Goal: Task Accomplishment & Management: Manage account settings

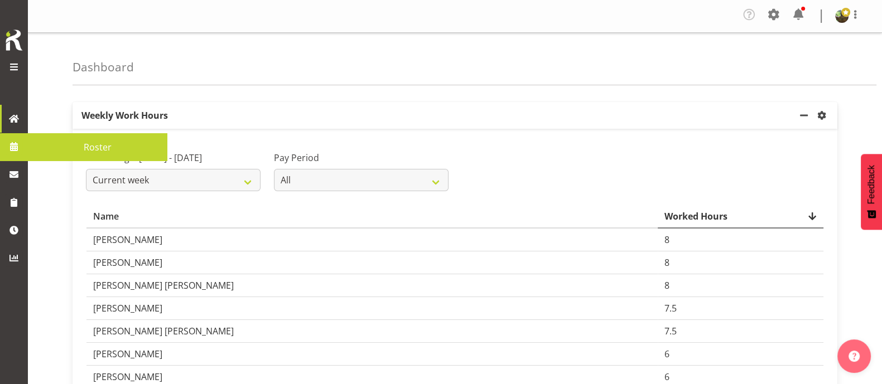
click at [85, 154] on span "Roster" at bounding box center [97, 147] width 128 height 17
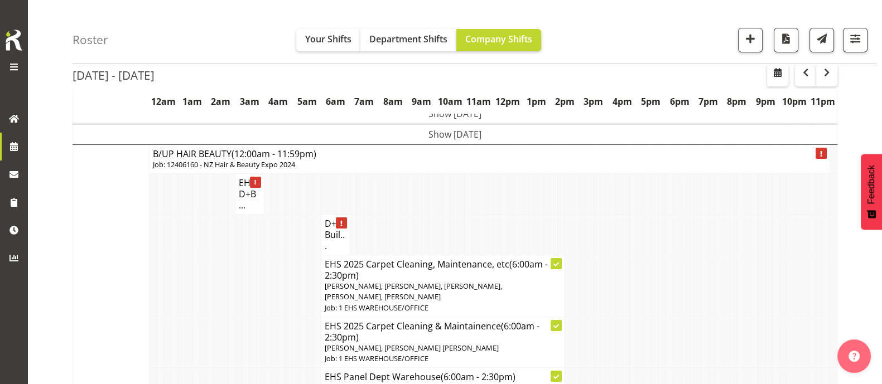
scroll to position [69, 0]
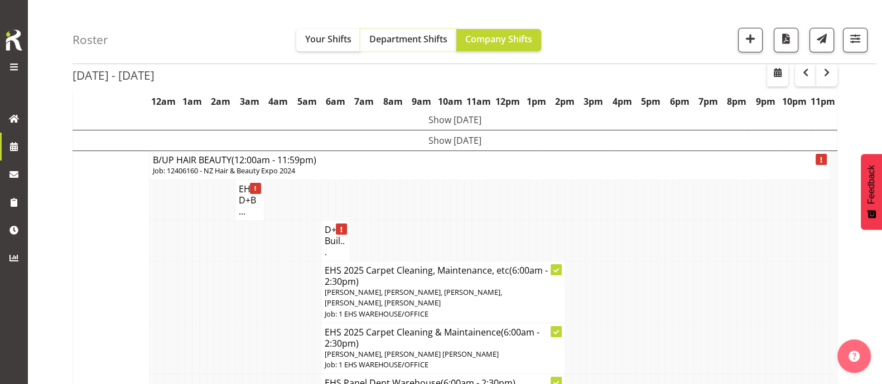
click at [410, 42] on span "Department Shifts" at bounding box center [408, 39] width 78 height 12
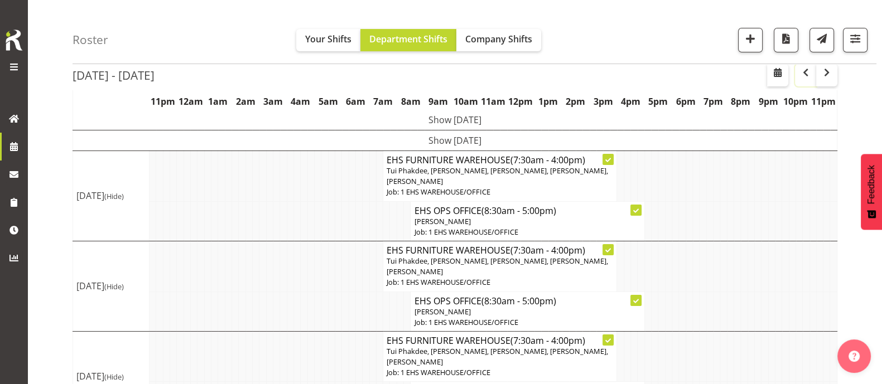
click at [806, 74] on span "button" at bounding box center [805, 72] width 13 height 13
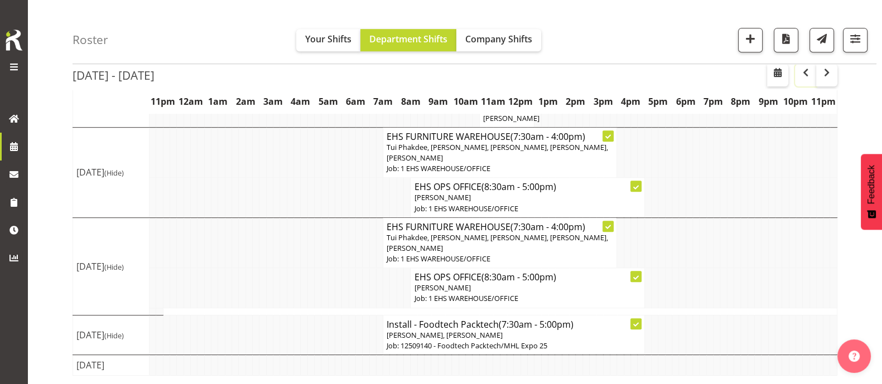
scroll to position [841, 0]
click at [678, 327] on td at bounding box center [674, 335] width 7 height 40
click at [755, 41] on span "button" at bounding box center [750, 38] width 14 height 14
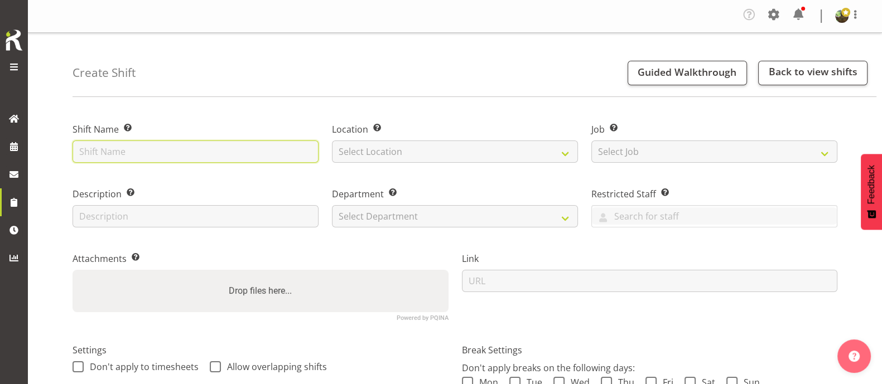
click at [181, 152] on input "text" at bounding box center [195, 152] width 246 height 22
type input "Install - Foodtech Packtech"
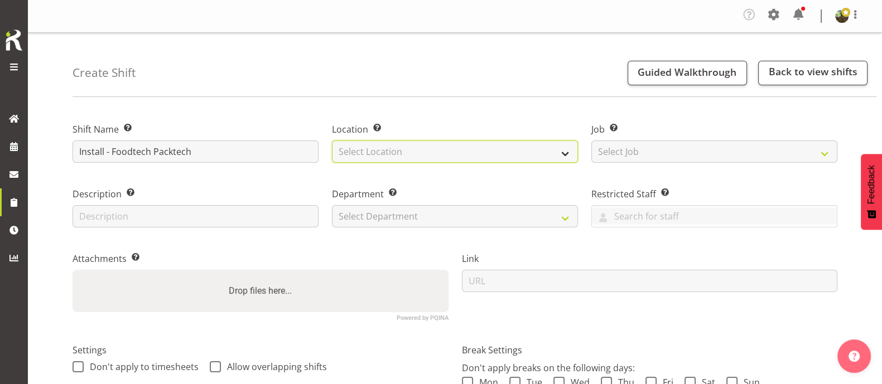
click at [432, 153] on select "Select Location EHS RYMER" at bounding box center [455, 152] width 246 height 22
select select "35"
click at [332, 141] on select "Select Location EHS RYMER" at bounding box center [455, 152] width 246 height 22
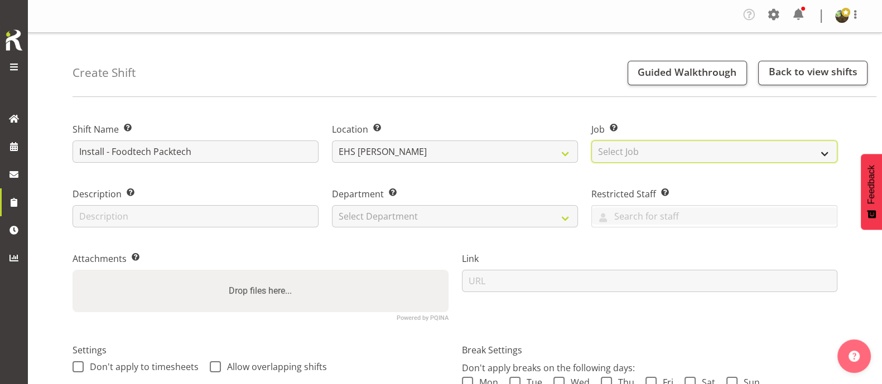
click at [686, 148] on select "Select Job Create new job 1 Carlton Events 1 Carlton Hamilton 1 Carlton Welling…" at bounding box center [714, 152] width 246 height 22
click at [669, 154] on select "Select Job Create new job 1 Carlton Events 1 Carlton Hamilton 1 Carlton Welling…" at bounding box center [714, 152] width 246 height 22
click at [669, 153] on select "Select Job Create new job 1 Carlton Events 1 Carlton Hamilton 1 Carlton Welling…" at bounding box center [714, 152] width 246 height 22
select select "9630"
click at [591, 141] on select "Select Job Create new job 1 Carlton Events 1 Carlton Hamilton 1 Carlton Welling…" at bounding box center [714, 152] width 246 height 22
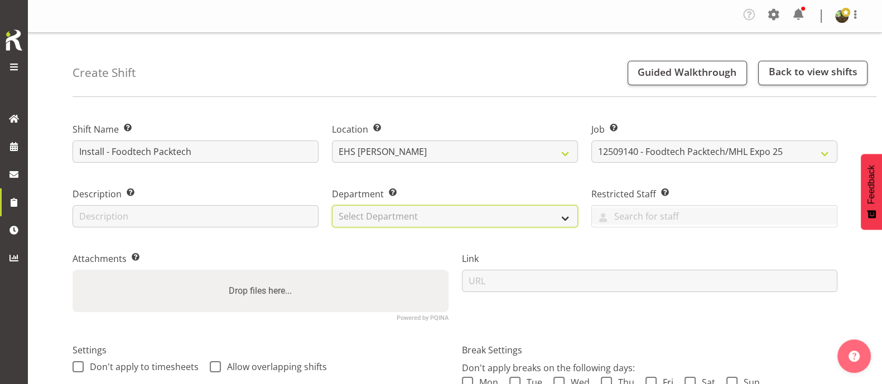
click at [474, 215] on select "Select Department EHS AKL FURNITURE" at bounding box center [455, 216] width 246 height 22
select select "38"
click at [332, 205] on select "Select Department EHS AKL FURNITURE" at bounding box center [455, 216] width 246 height 22
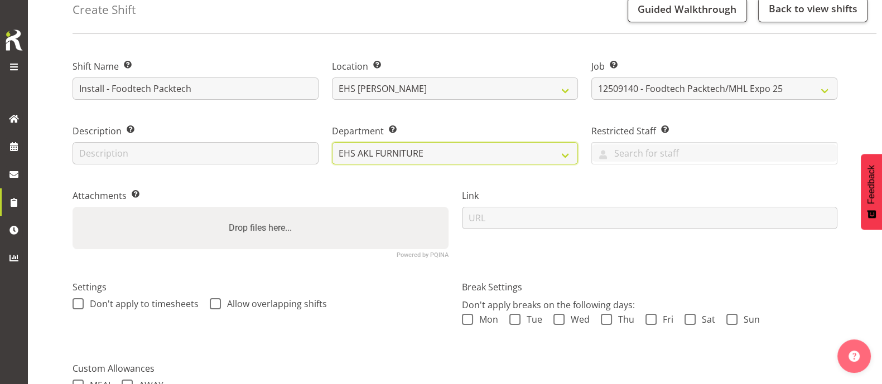
scroll to position [225, 0]
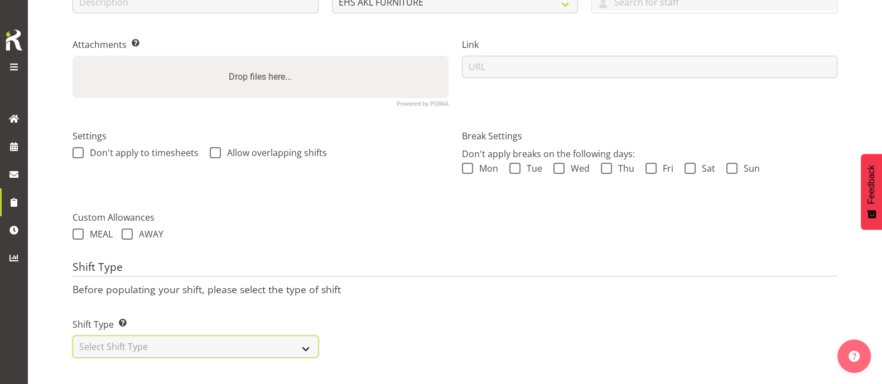
click at [184, 338] on select "Select Shift Type One Off Shift Recurring Shift Rotating Shift" at bounding box center [195, 347] width 246 height 22
select select "one_off"
click at [72, 336] on select "Select Shift Type One Off Shift Recurring Shift Rotating Shift" at bounding box center [195, 347] width 246 height 22
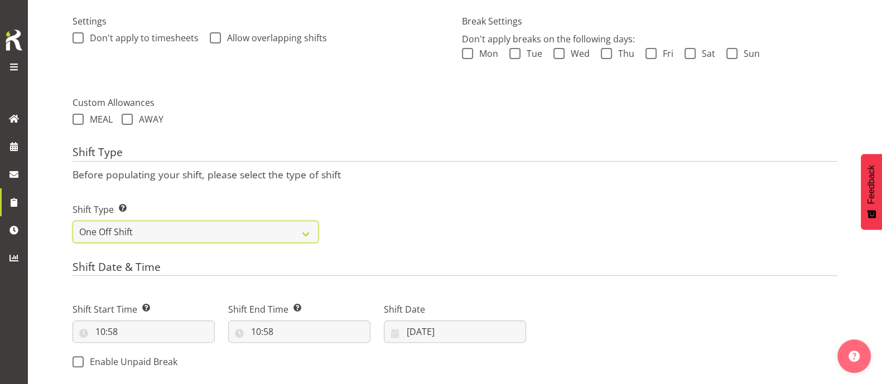
scroll to position [364, 0]
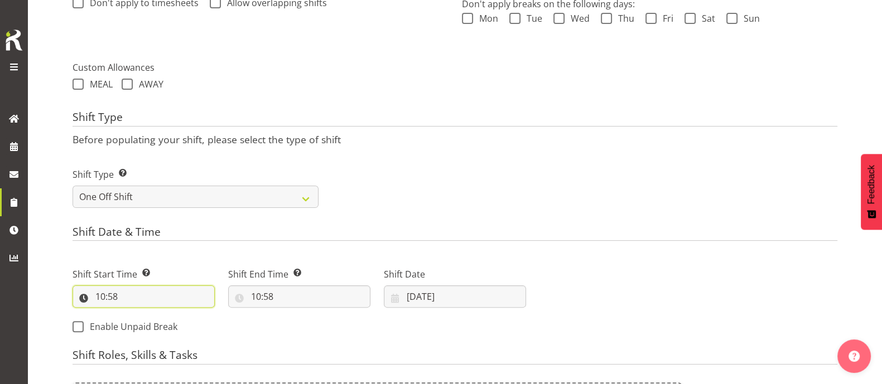
click at [100, 297] on input "10:58" at bounding box center [143, 297] width 142 height 22
drag, startPoint x: 148, startPoint y: 323, endPoint x: 147, endPoint y: 316, distance: 7.3
click at [148, 323] on select "00 01 02 03 04 05 06 07 08 09 10 11 12 13 14 15 16 17 18 19 20 21 22 23" at bounding box center [148, 326] width 25 height 22
select select "14"
click at [136, 315] on select "00 01 02 03 04 05 06 07 08 09 10 11 12 13 14 15 16 17 18 19 20 21 22 23" at bounding box center [148, 326] width 25 height 22
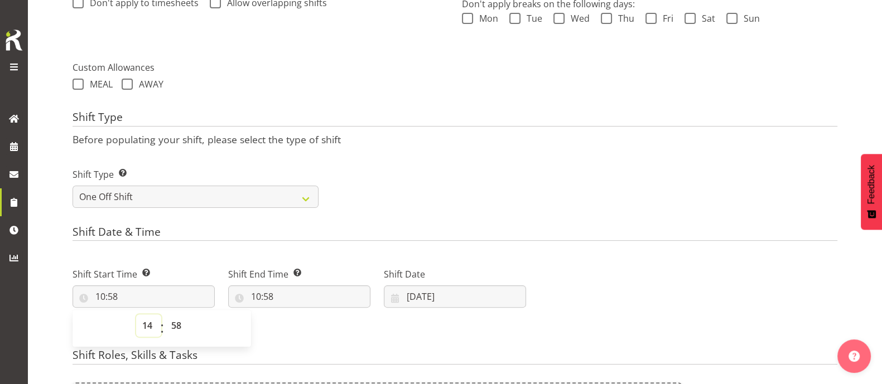
type input "14:58"
drag, startPoint x: 170, startPoint y: 328, endPoint x: 175, endPoint y: 318, distance: 10.7
click at [170, 328] on select "00 01 02 03 04 05 06 07 08 09 10 11 12 13 14 15 16 17 18 19 20 21 22 23 24 25 2…" at bounding box center [177, 326] width 25 height 22
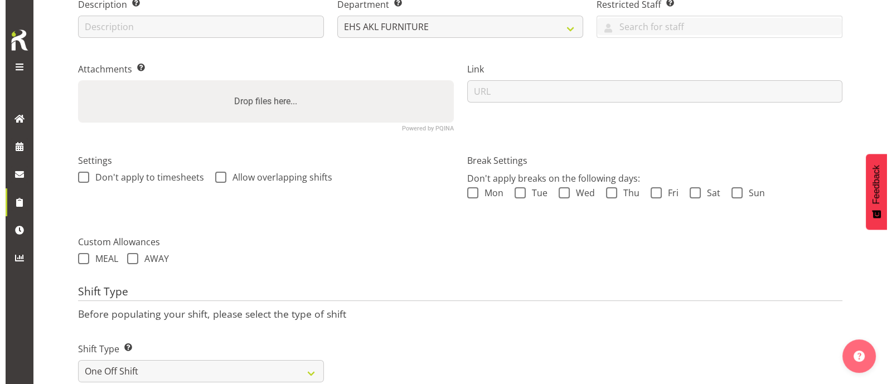
scroll to position [487, 0]
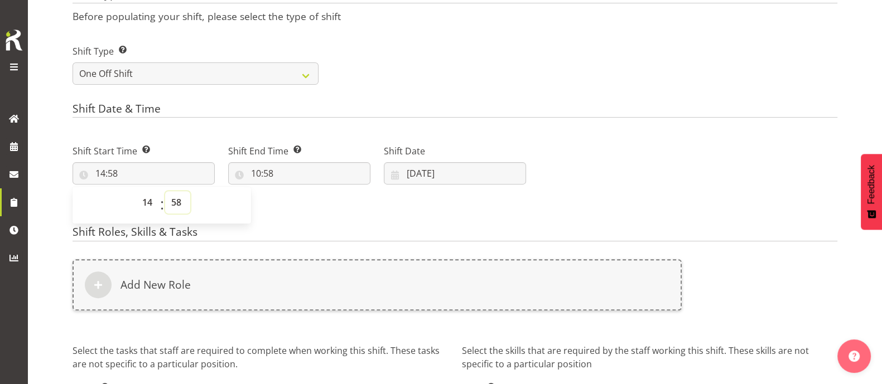
click at [180, 204] on select "00 01 02 03 04 05 06 07 08 09 10 11 12 13 14 15 16 17 18 19 20 21 22 23 24 25 2…" at bounding box center [177, 202] width 25 height 22
select select "0"
click at [165, 191] on select "00 01 02 03 04 05 06 07 08 09 10 11 12 13 14 15 16 17 18 19 20 21 22 23 24 25 2…" at bounding box center [177, 202] width 25 height 22
type input "14:00"
click at [264, 177] on input "10:58" at bounding box center [299, 173] width 142 height 22
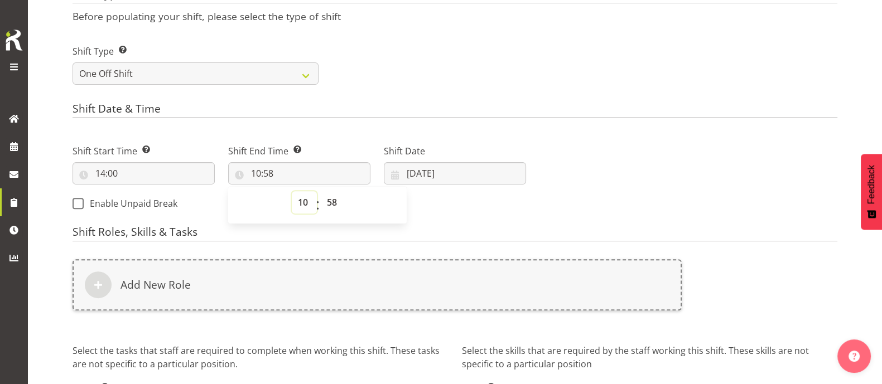
click at [301, 199] on select "00 01 02 03 04 05 06 07 08 09 10 11 12 13 14 15 16 17 18 19 20 21 22 23" at bounding box center [304, 202] width 25 height 22
select select "21"
click at [292, 191] on select "00 01 02 03 04 05 06 07 08 09 10 11 12 13 14 15 16 17 18 19 20 21 22 23" at bounding box center [304, 202] width 25 height 22
type input "21:58"
click at [332, 203] on select "00 01 02 03 04 05 06 07 08 09 10 11 12 13 14 15 16 17 18 19 20 21 22 23 24 25 2…" at bounding box center [333, 202] width 25 height 22
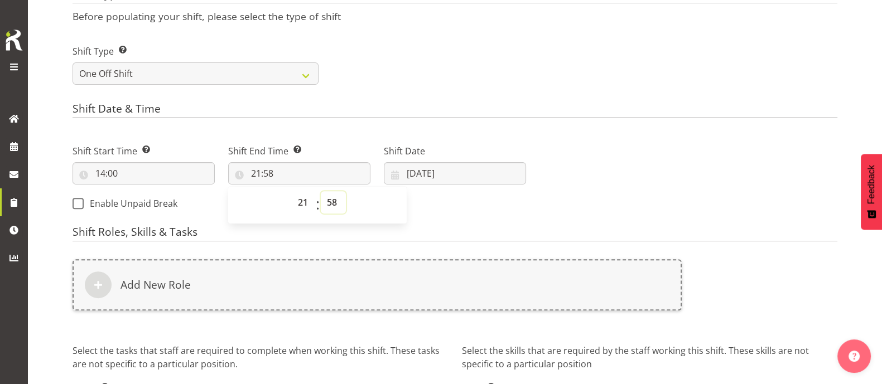
select select "0"
click at [321, 191] on select "00 01 02 03 04 05 06 07 08 09 10 11 12 13 14 15 16 17 18 19 20 21 22 23 24 25 2…" at bounding box center [333, 202] width 25 height 22
type input "21:00"
click at [430, 171] on input "03/09/2025" at bounding box center [455, 173] width 142 height 22
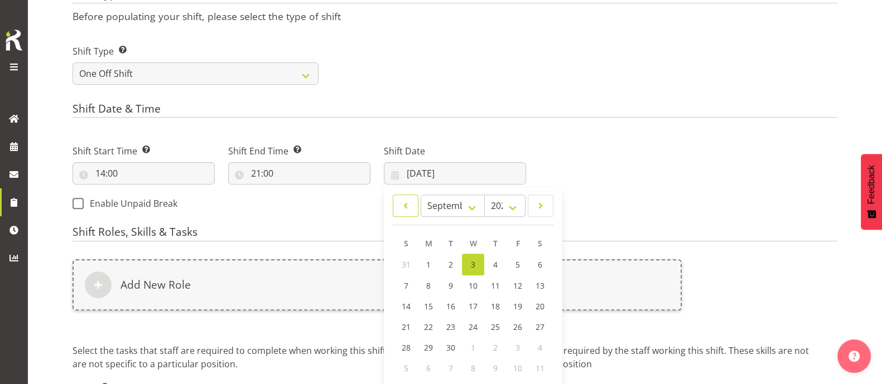
click at [405, 204] on span at bounding box center [405, 205] width 11 height 13
select select "7"
click at [543, 347] on span "30" at bounding box center [539, 346] width 9 height 11
type input "30/08/2025"
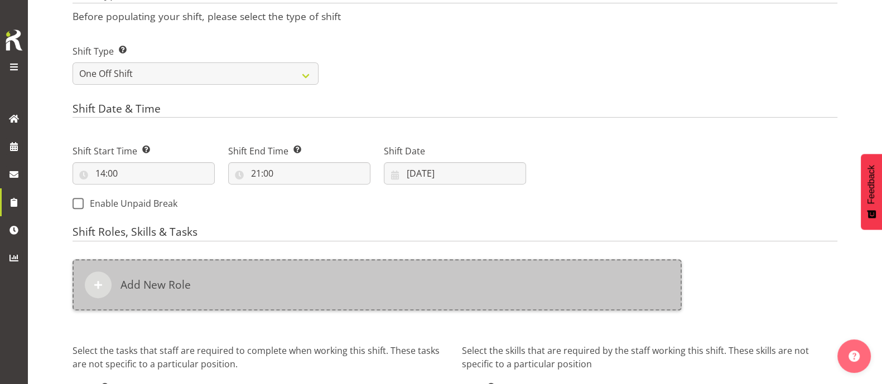
click at [505, 283] on div "Add New Role" at bounding box center [376, 284] width 609 height 51
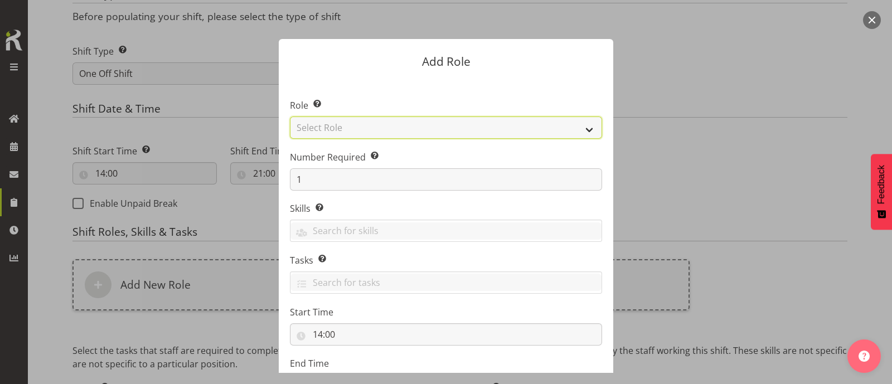
click at [442, 126] on select "Select Role ACCOUNT MANAGER ACCOUNT MANAGER DW ACCOUNTS AKL DIANNA VEHICLES AKL…" at bounding box center [446, 128] width 312 height 22
select select "189"
click at [290, 117] on select "Select Role ACCOUNT MANAGER ACCOUNT MANAGER DW ACCOUNTS AKL DIANNA VEHICLES AKL…" at bounding box center [446, 128] width 312 height 22
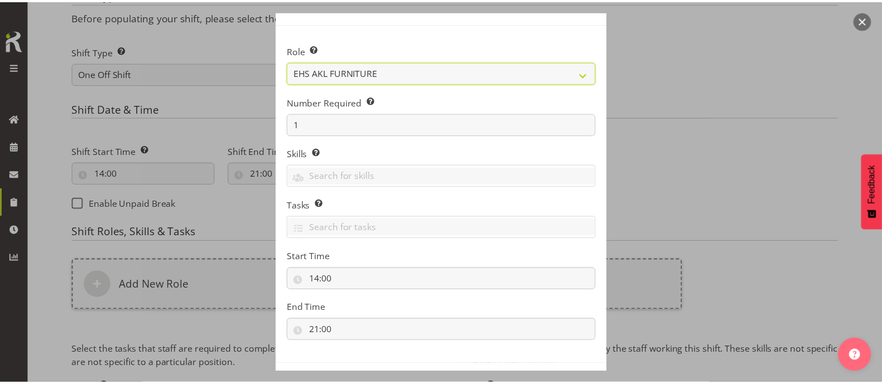
scroll to position [99, 0]
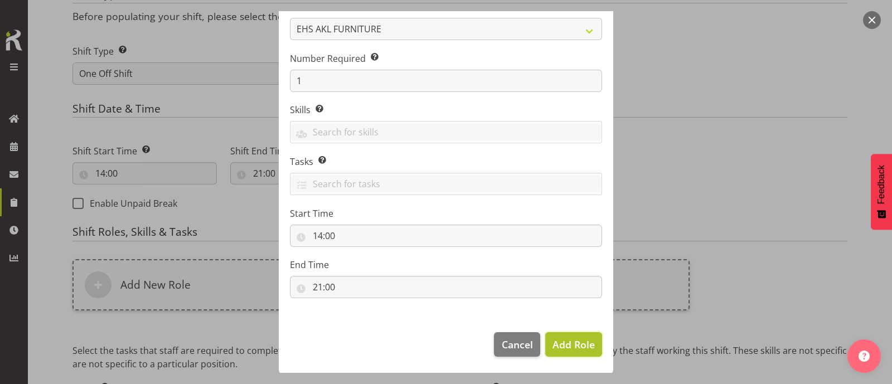
click at [573, 344] on span "Add Role" at bounding box center [574, 344] width 42 height 13
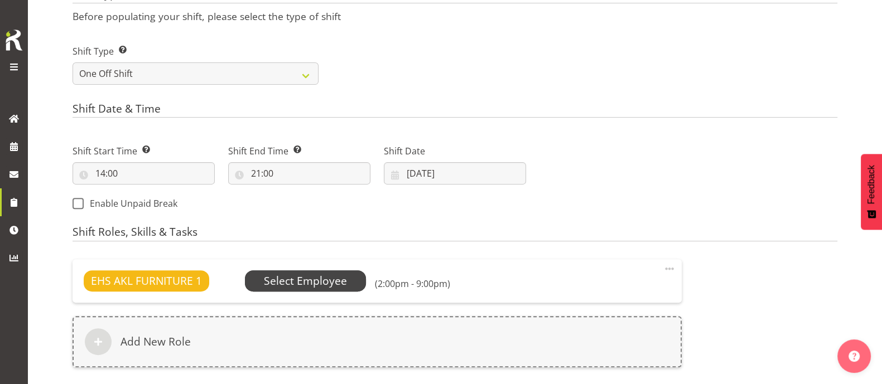
click at [330, 280] on span "Select Employee" at bounding box center [305, 281] width 83 height 16
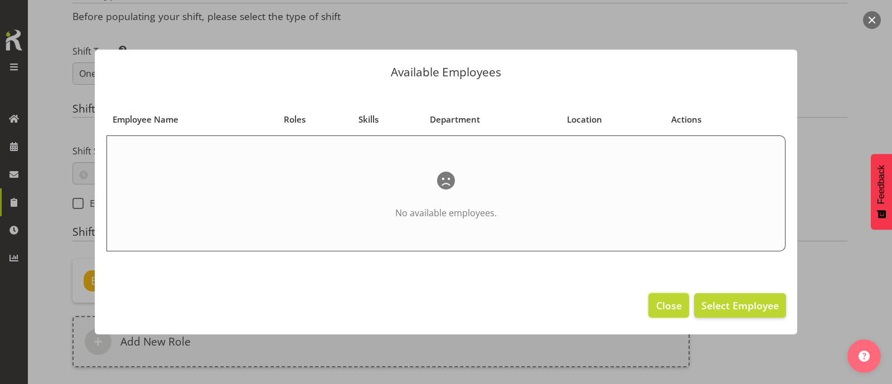
click at [670, 311] on span "Close" at bounding box center [669, 305] width 26 height 14
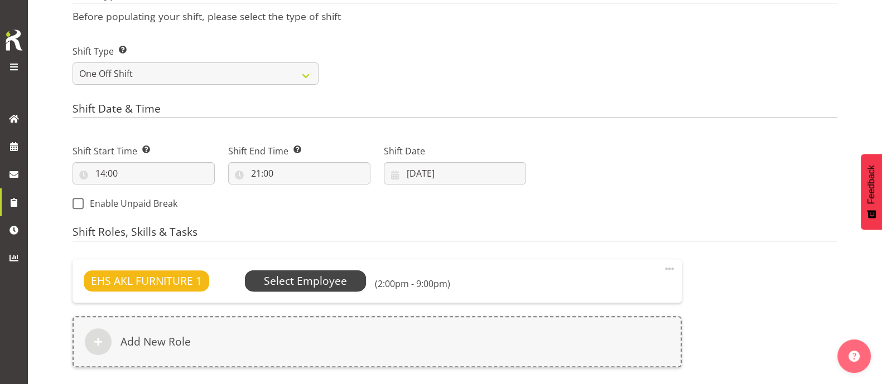
click at [296, 282] on span "Select Employee" at bounding box center [305, 281] width 83 height 16
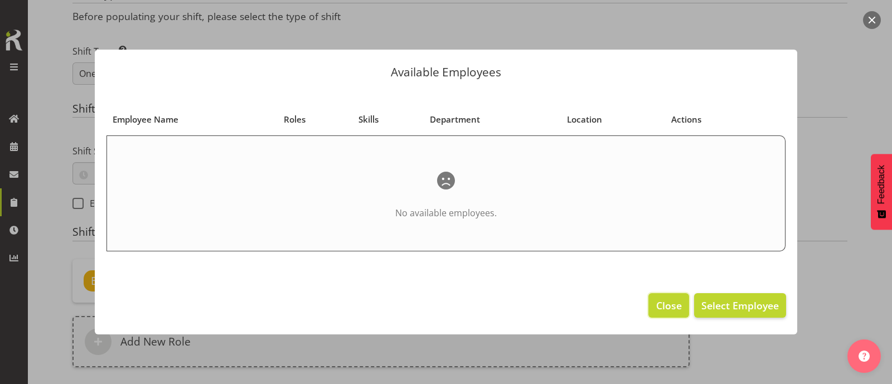
click at [657, 308] on span "Close" at bounding box center [669, 305] width 26 height 14
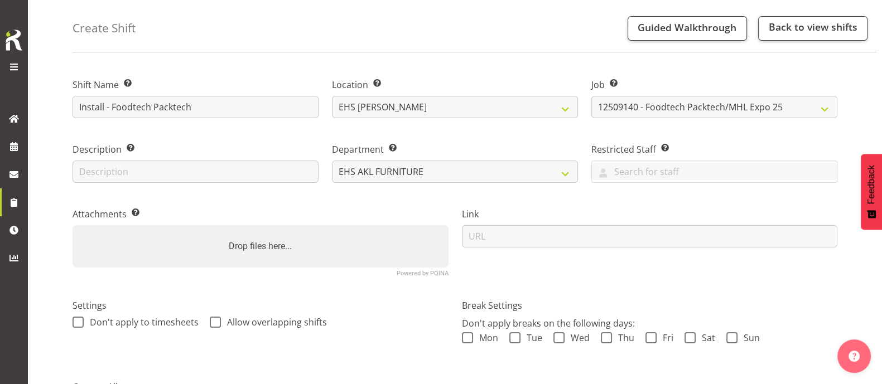
scroll to position [0, 0]
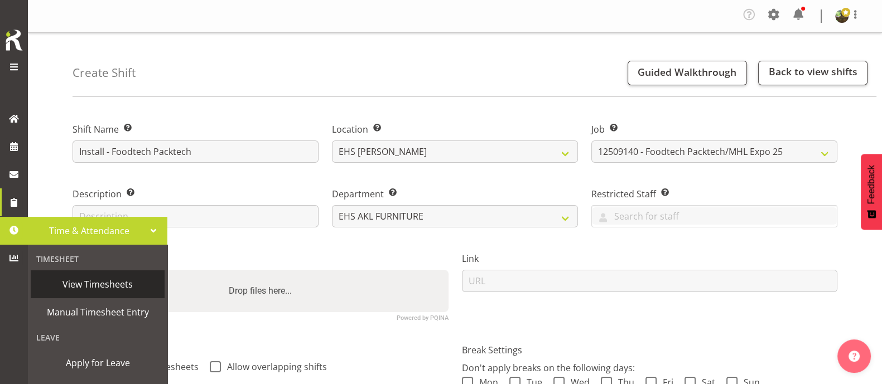
click at [95, 286] on span "View Timesheets" at bounding box center [97, 284] width 123 height 17
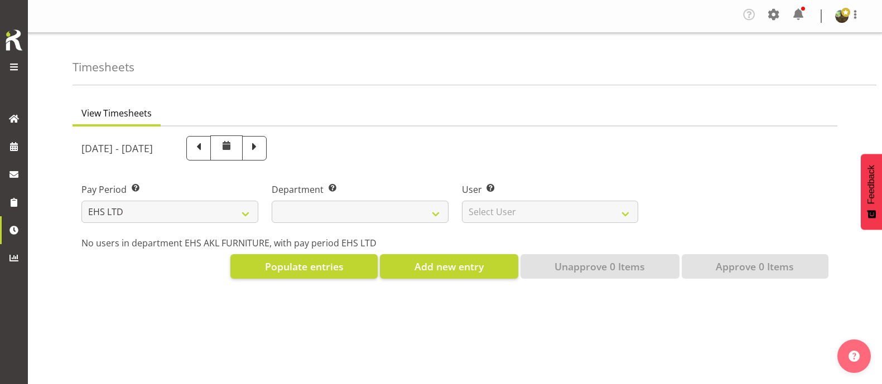
select select "7"
select select
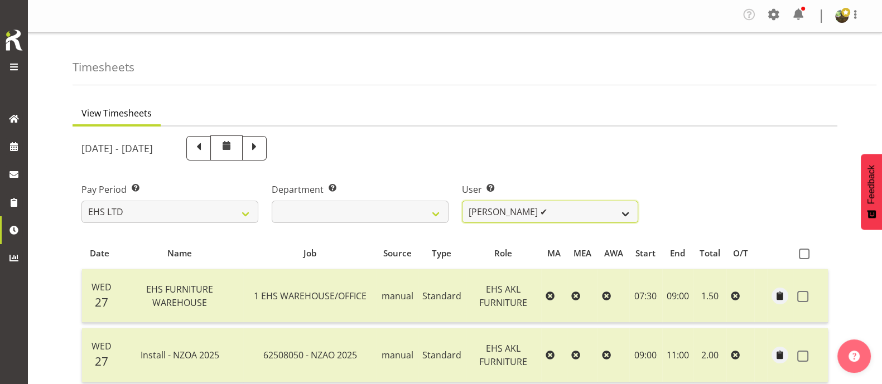
click at [528, 211] on select "[PERSON_NAME] ✔ [PERSON_NAME] ✔ [PERSON_NAME] ✔ [PERSON_NAME] ✔ [PERSON_NAME] ✔…" at bounding box center [550, 212] width 177 height 22
select select "1114"
click at [462, 201] on select "Daniel Tini ✔ Filipo Iupeli ✔ Harley Wongpayuk ✔ Malae Toleafoa ✔ Manase Ward ✔…" at bounding box center [550, 212] width 177 height 22
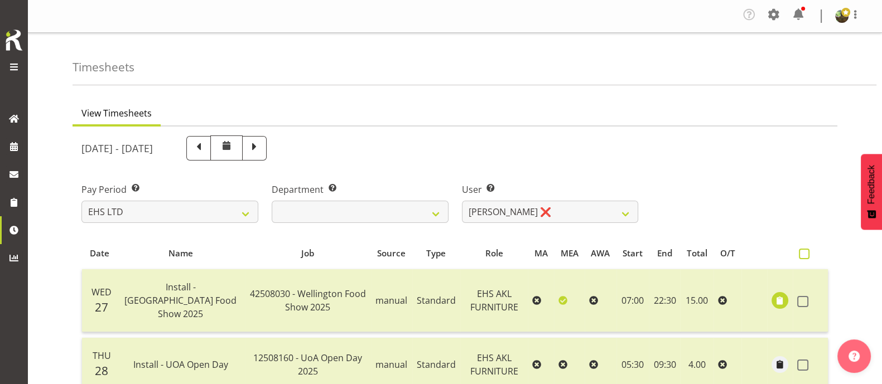
click at [806, 251] on span at bounding box center [804, 254] width 11 height 11
click at [806, 251] on input "checkbox" at bounding box center [802, 253] width 7 height 7
checkbox input "true"
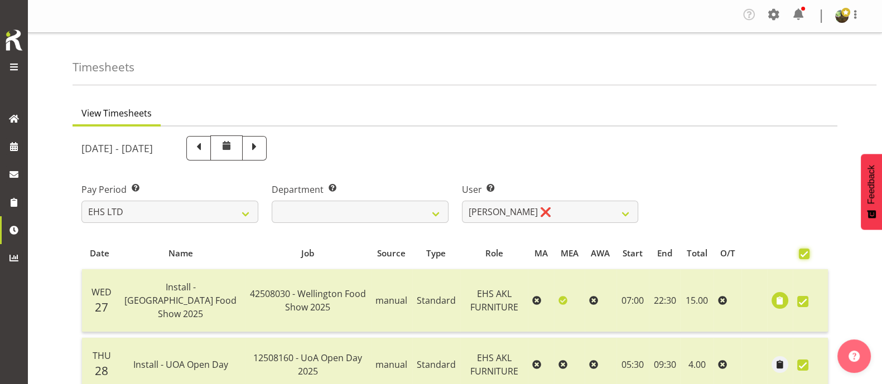
checkbox input "true"
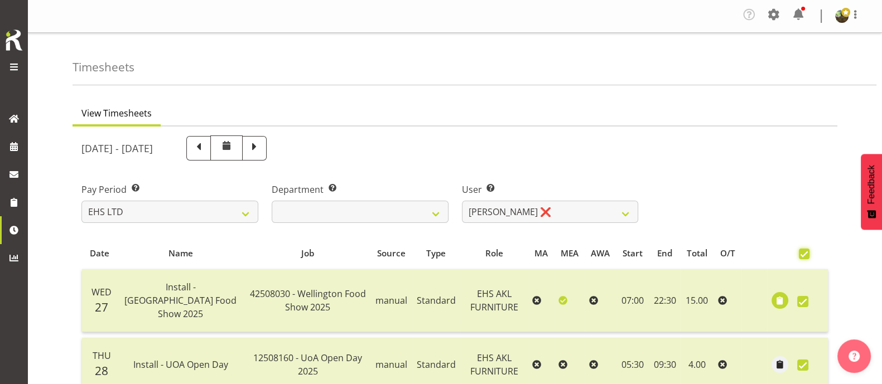
checkbox input "true"
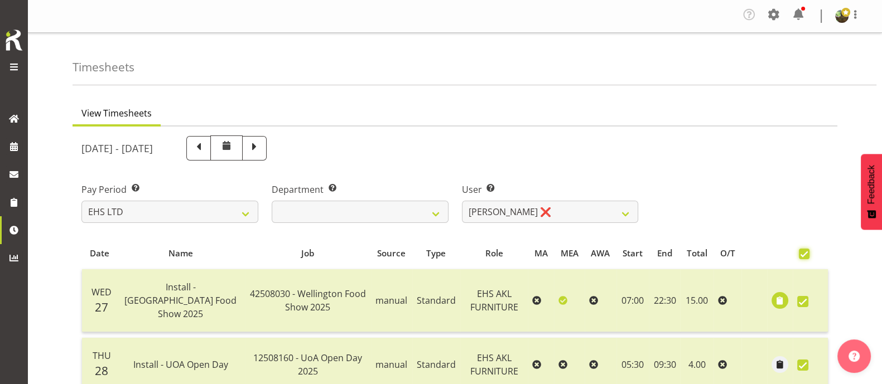
checkbox input "true"
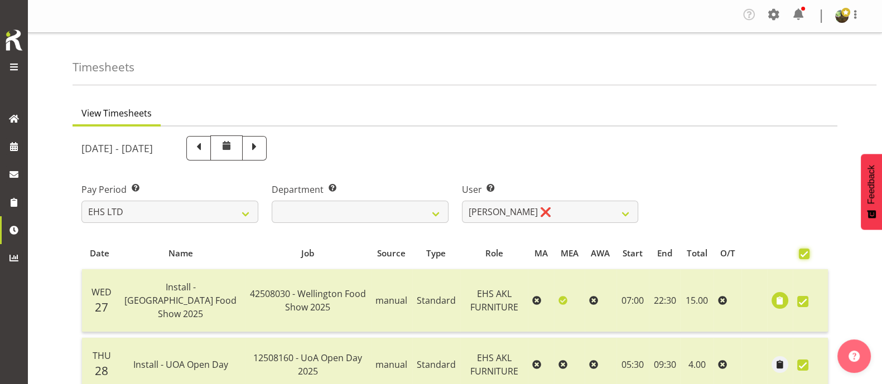
checkbox input "true"
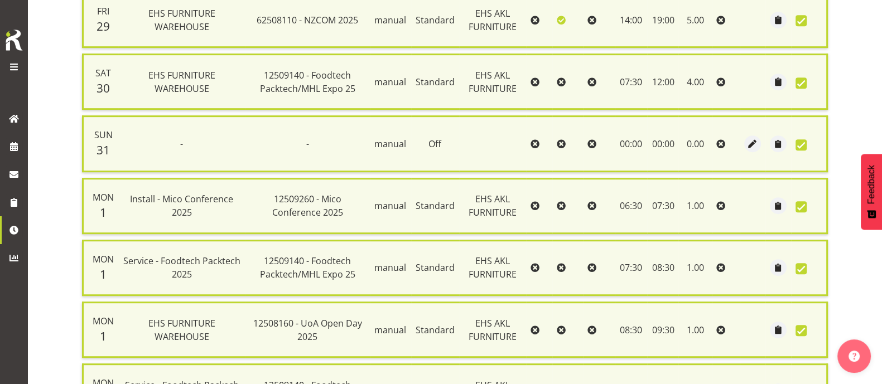
scroll to position [1146, 0]
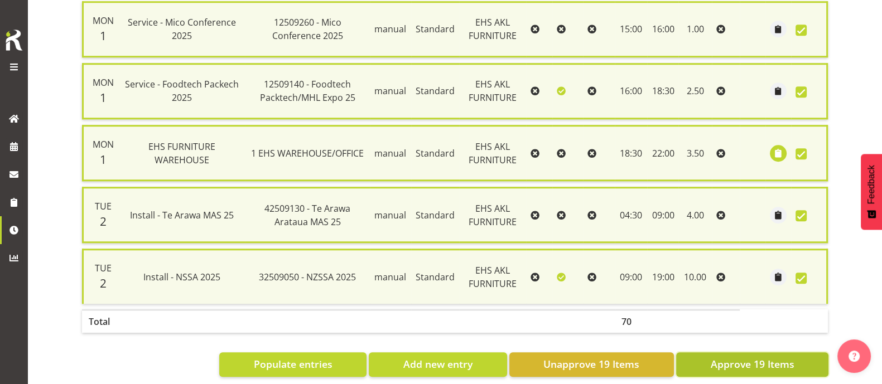
click at [781, 357] on span "Approve 19 Items" at bounding box center [752, 364] width 84 height 14
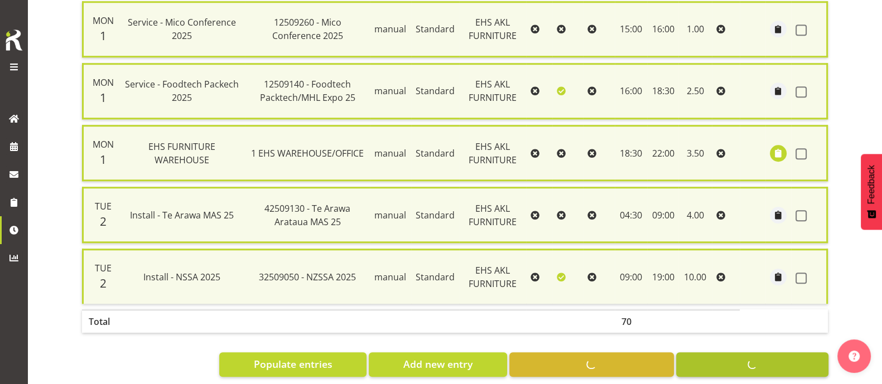
checkbox input "false"
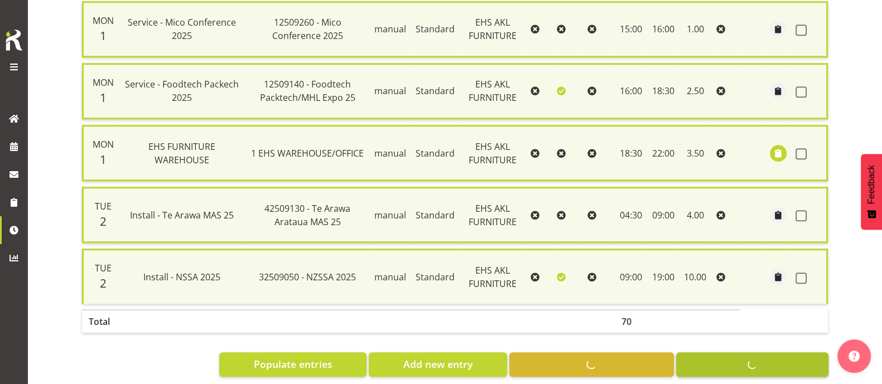
checkbox input "false"
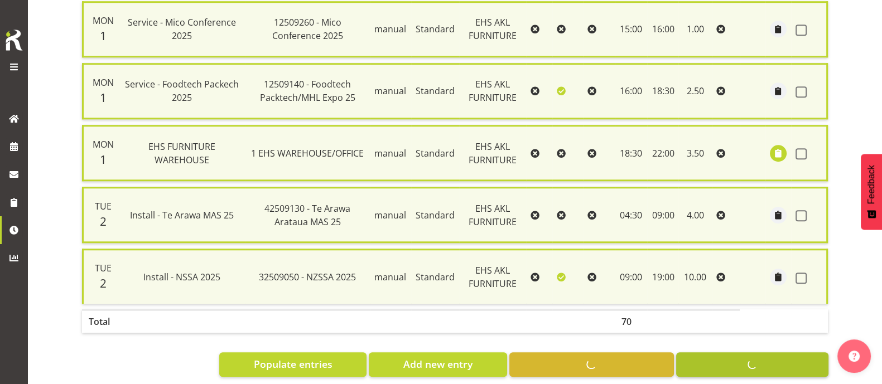
checkbox input "false"
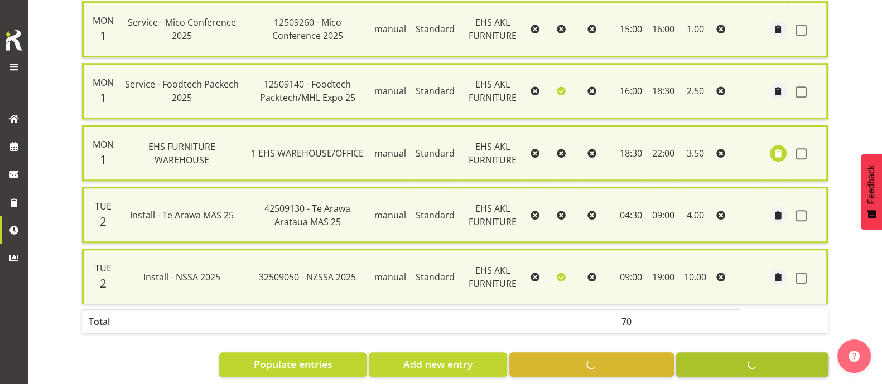
checkbox input "false"
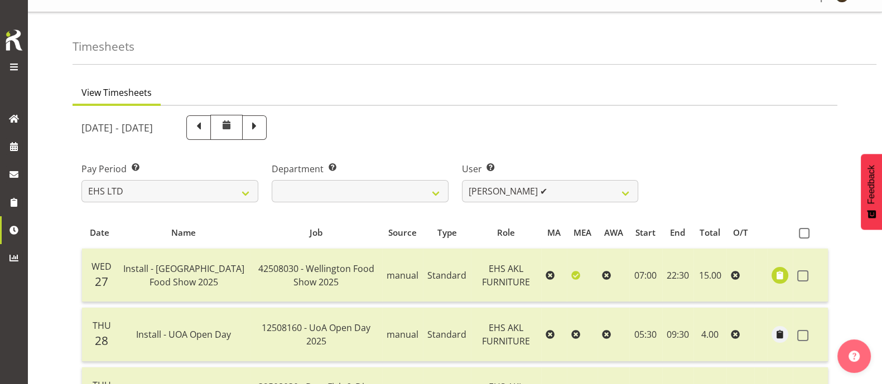
scroll to position [0, 0]
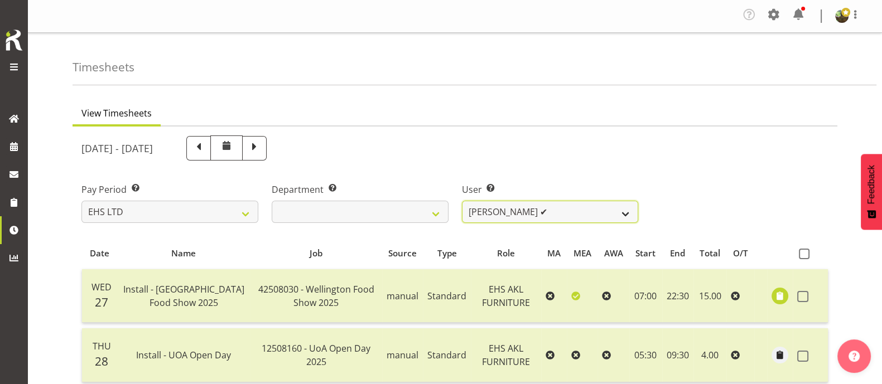
click at [577, 219] on select "Daniel Tini ✔ Filipo Iupeli ✔ Harley Wongpayuk ✔ Malae Toleafoa ✔ Manase Ward ✔…" at bounding box center [550, 212] width 177 height 22
select select "11913"
click at [462, 201] on select "Daniel Tini ✔ Filipo Iupeli ✔ Harley Wongpayuk ✔ Malae Toleafoa ✔ Manase Ward ✔…" at bounding box center [550, 212] width 177 height 22
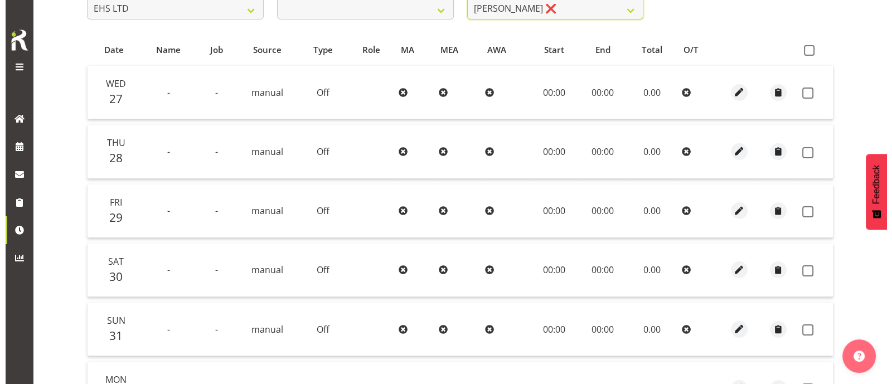
scroll to position [278, 0]
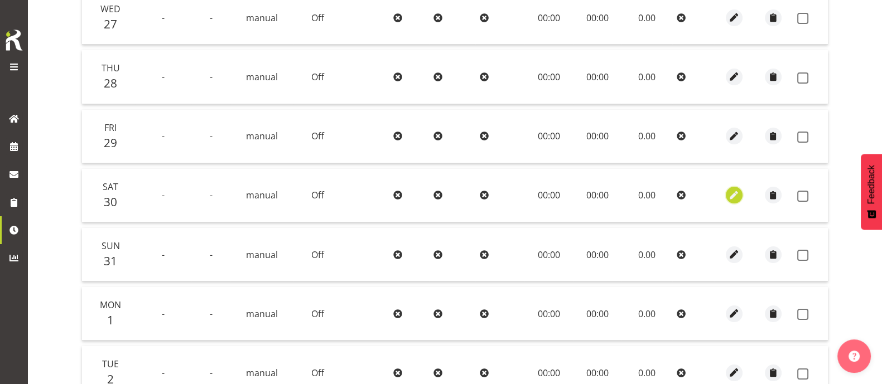
click at [730, 193] on span "button" at bounding box center [733, 195] width 13 height 13
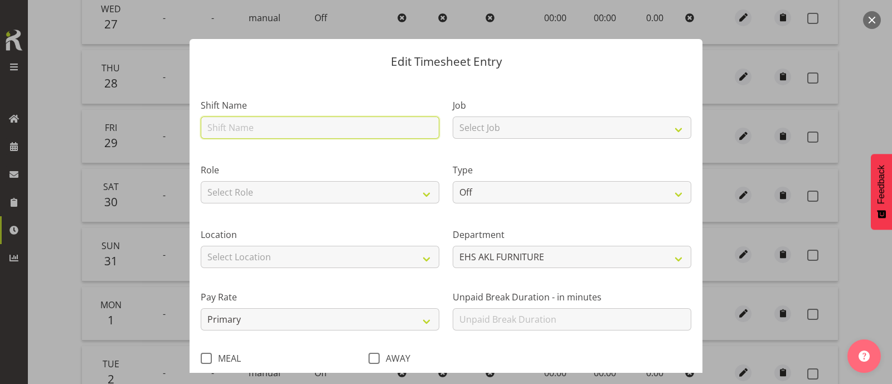
click at [311, 128] on input "text" at bounding box center [320, 128] width 239 height 22
click at [313, 127] on input "text" at bounding box center [320, 128] width 239 height 22
type input "Install - Foodtech Packtech 2025"
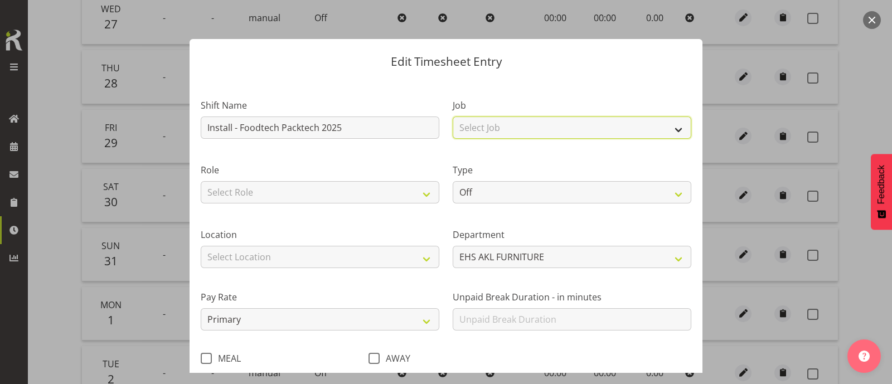
click at [515, 130] on select "Select Job 1 Carlton Events 1 Carlton Hamilton 1 Carlton Wellington 1 EHS WAREH…" at bounding box center [572, 128] width 239 height 22
select select "9630"
click at [453, 117] on select "Select Job 1 Carlton Events 1 Carlton Hamilton 1 Carlton Wellington 1 EHS WAREH…" at bounding box center [572, 128] width 239 height 22
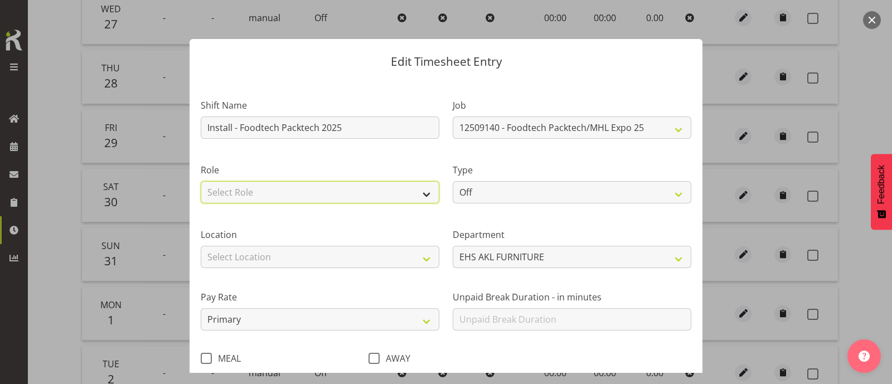
click at [374, 196] on select "Select Role" at bounding box center [320, 192] width 239 height 22
click at [297, 193] on select "Select Role" at bounding box center [320, 192] width 239 height 22
click at [423, 191] on select "Select Role" at bounding box center [320, 192] width 239 height 22
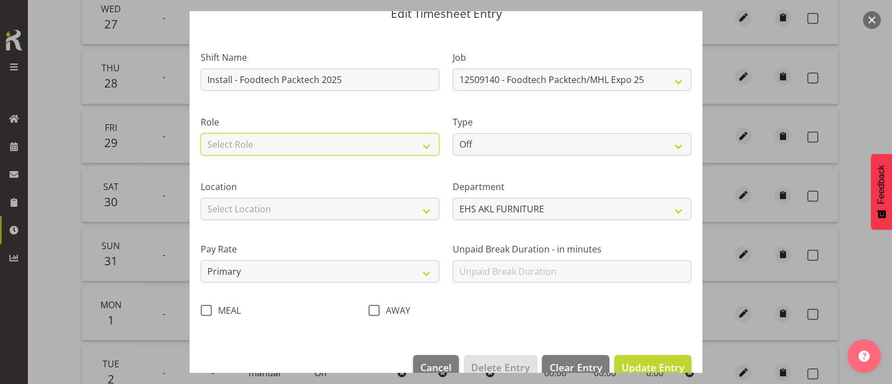
scroll to position [69, 0]
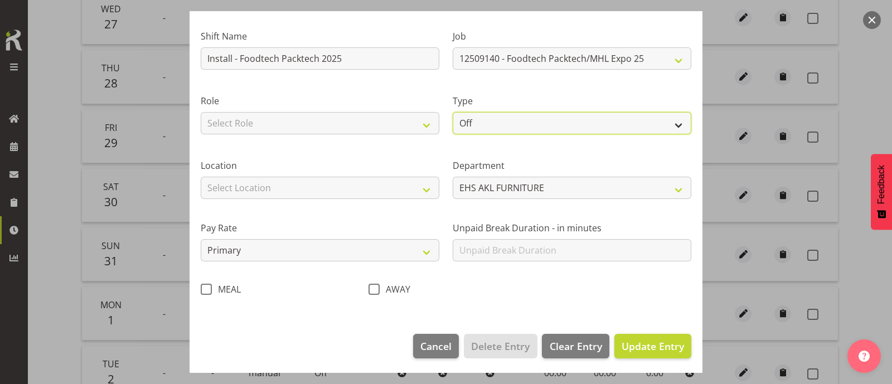
click at [511, 124] on select "Off Standard Public Holiday Public Holiday (Worked) Day In Lieu Annual Leave Si…" at bounding box center [572, 123] width 239 height 22
select select "Standard"
click at [453, 112] on select "Off Standard Public Holiday Public Holiday (Worked) Day In Lieu Annual Leave Si…" at bounding box center [572, 123] width 239 height 22
select select "7"
select select "2025"
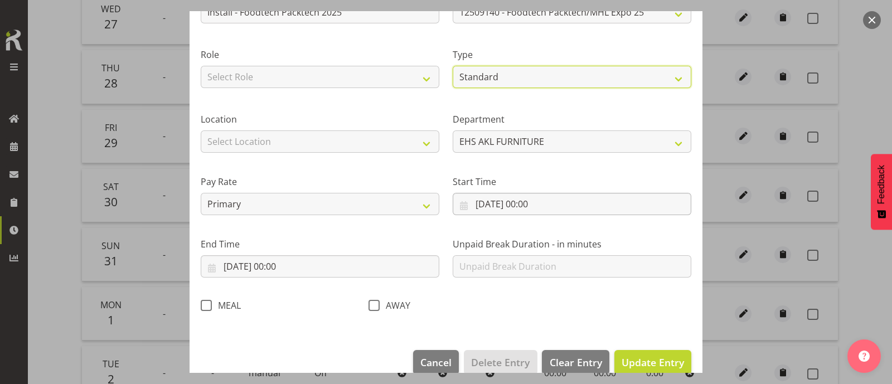
scroll to position [133, 0]
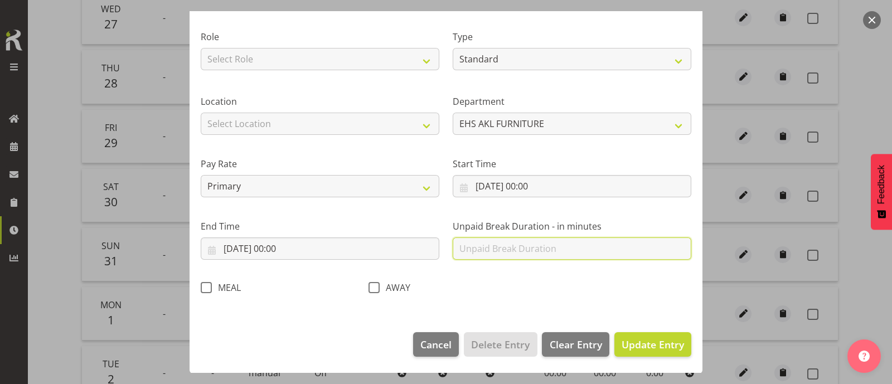
click at [491, 246] on input "text" at bounding box center [572, 249] width 239 height 22
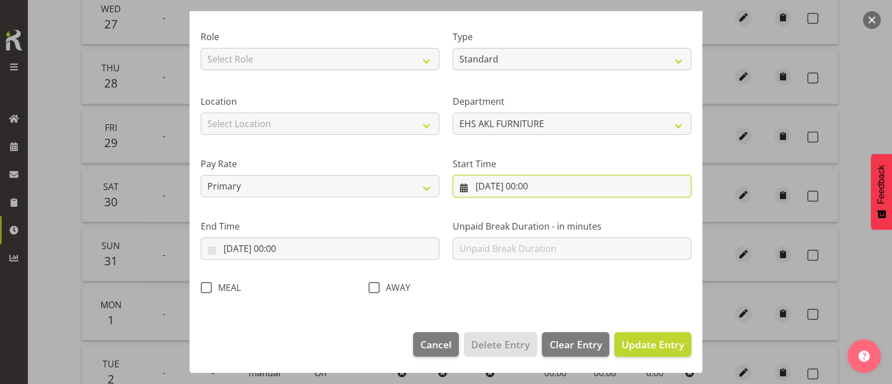
click at [537, 182] on input "30/08/2025, 00:00" at bounding box center [572, 186] width 239 height 22
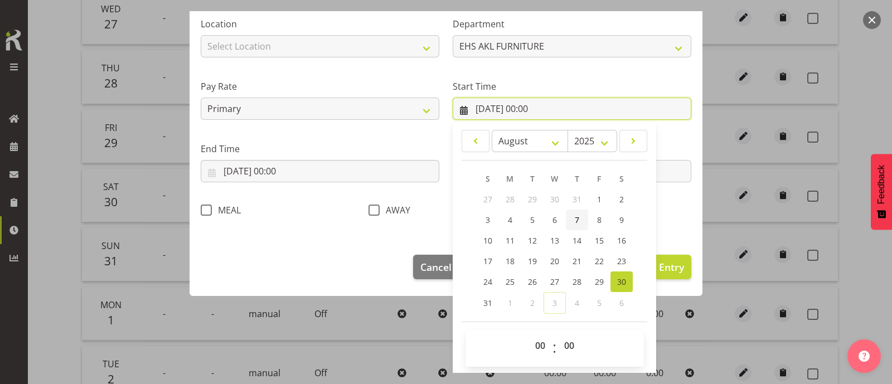
scroll to position [212, 0]
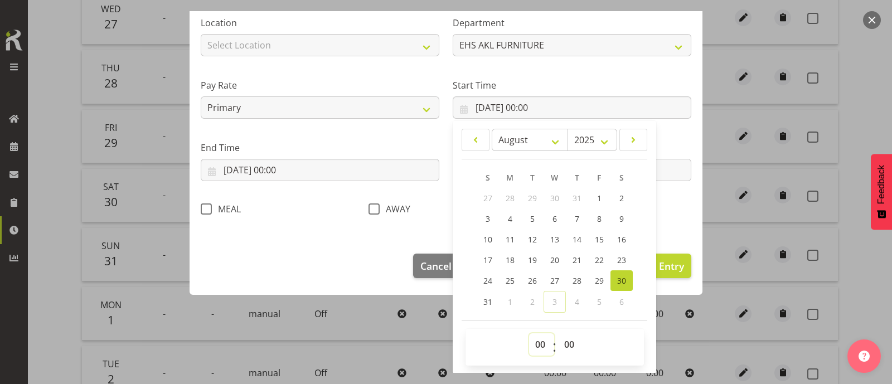
click at [535, 344] on select "00 01 02 03 04 05 06 07 08 09 10 11 12 13 14 15 16 17 18 19 20 21 22 23" at bounding box center [541, 344] width 25 height 22
select select "14"
click at [529, 333] on select "00 01 02 03 04 05 06 07 08 09 10 11 12 13 14 15 16 17 18 19 20 21 22 23" at bounding box center [541, 344] width 25 height 22
type input "30/08/2025, 14:00"
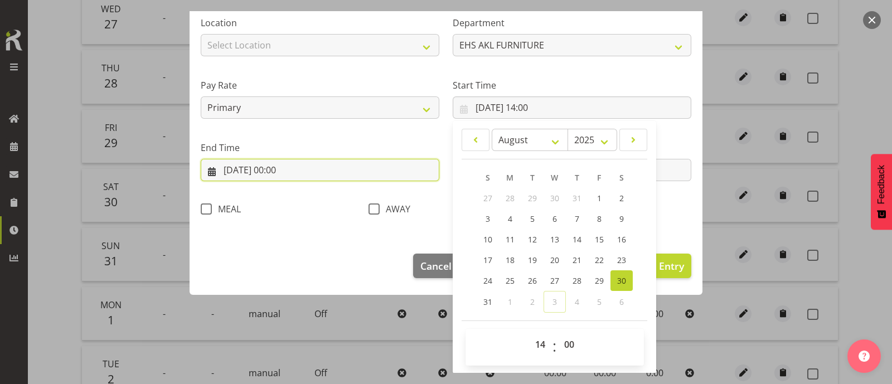
click at [291, 172] on input "30/08/2025, 00:00" at bounding box center [320, 170] width 239 height 22
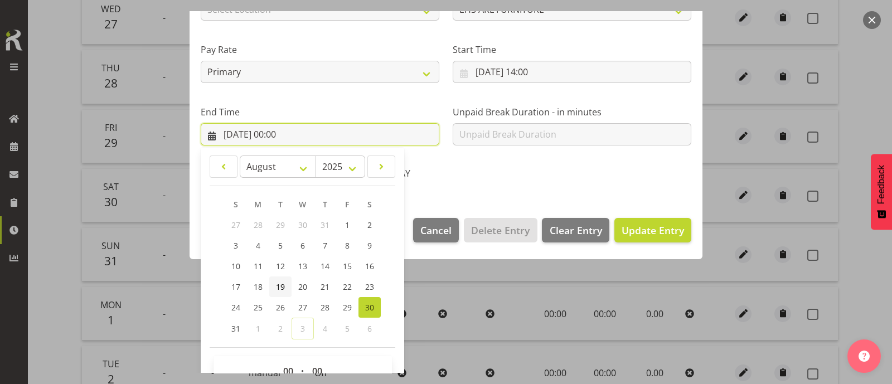
scroll to position [274, 0]
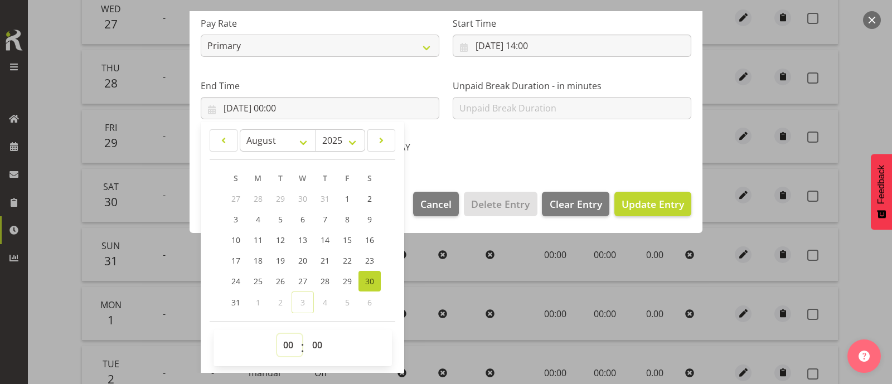
click at [287, 342] on select "00 01 02 03 04 05 06 07 08 09 10 11 12 13 14 15 16 17 18 19 20 21 22 23" at bounding box center [289, 345] width 25 height 22
select select "21"
click at [277, 334] on select "00 01 02 03 04 05 06 07 08 09 10 11 12 13 14 15 16 17 18 19 20 21 22 23" at bounding box center [289, 345] width 25 height 22
type input "30/08/2025, 21:00"
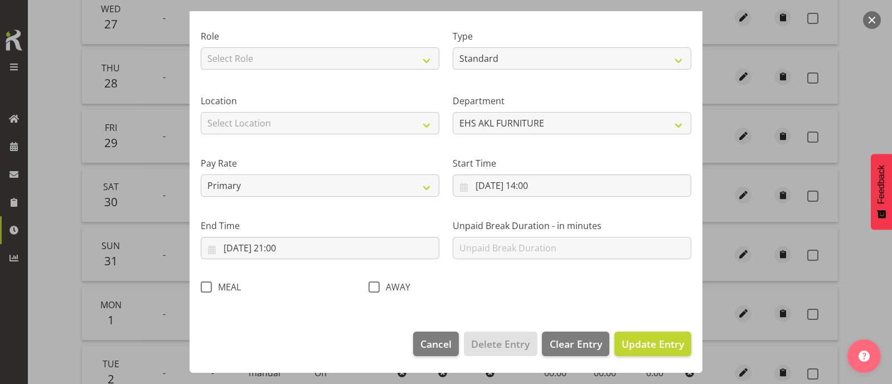
scroll to position [133, 0]
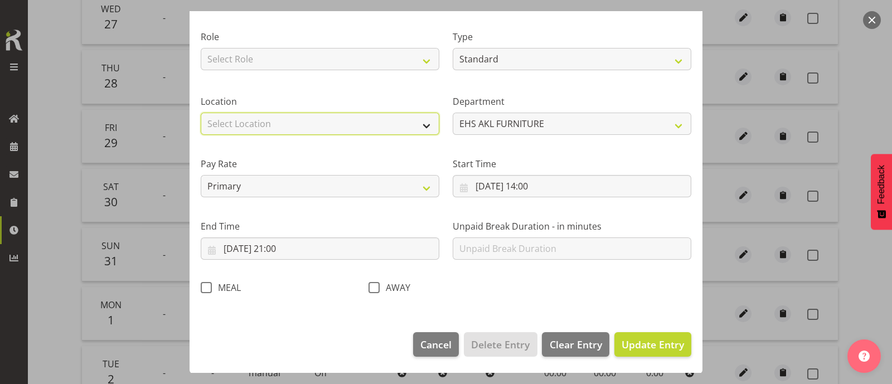
drag, startPoint x: 384, startPoint y: 124, endPoint x: 378, endPoint y: 128, distance: 6.8
click at [384, 124] on select "Select Location CARLTON EVENTS Carlton Hamilton Carlton Wellington DW CHC DW DI…" at bounding box center [320, 124] width 239 height 22
select select "35"
click at [201, 113] on select "Select Location CARLTON EVENTS Carlton Hamilton Carlton Wellington DW CHC DW DI…" at bounding box center [320, 124] width 239 height 22
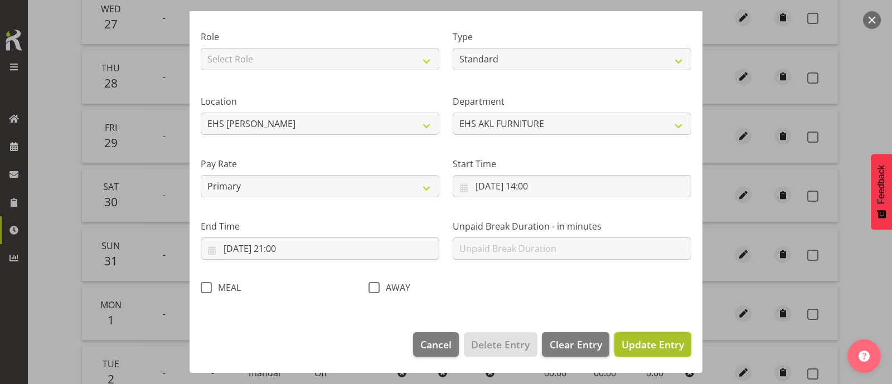
click at [651, 350] on span "Update Entry" at bounding box center [653, 344] width 62 height 13
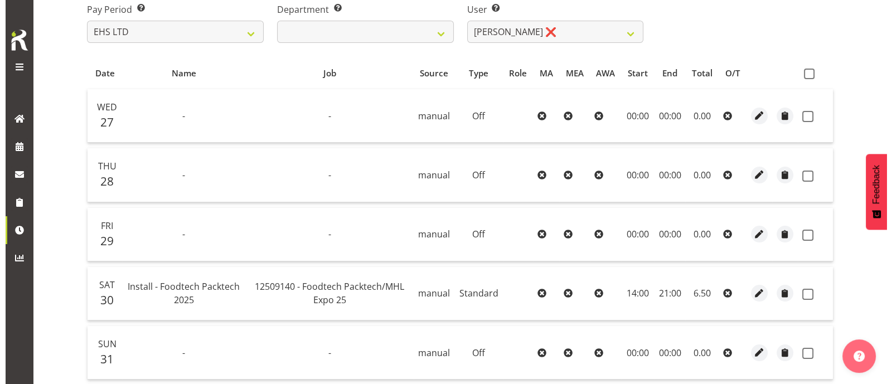
scroll to position [393, 0]
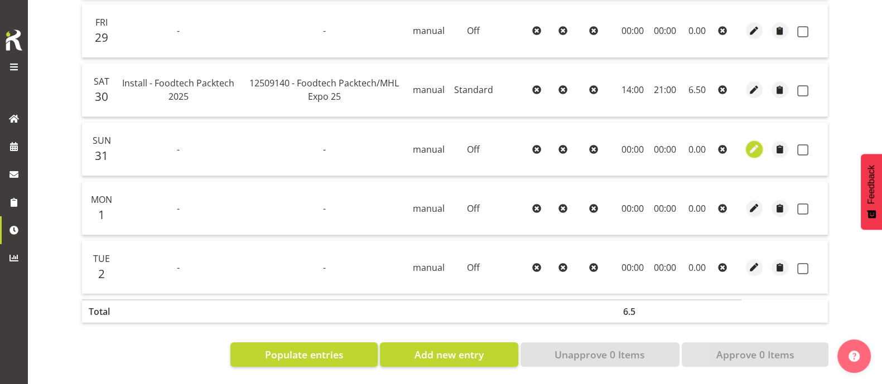
click at [751, 143] on span "button" at bounding box center [754, 149] width 13 height 13
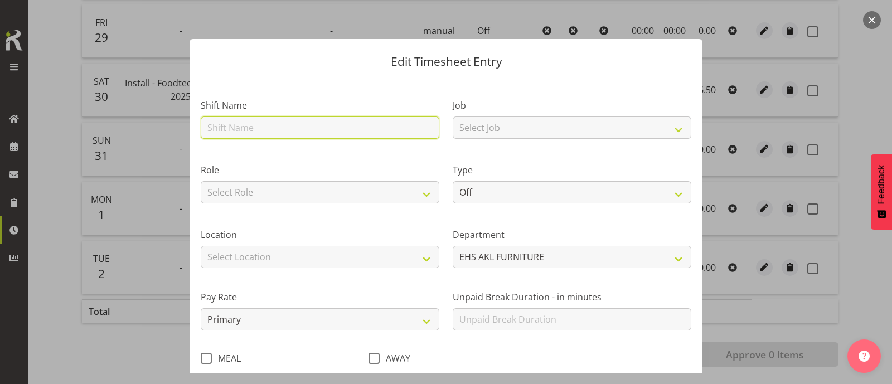
click at [293, 128] on input "text" at bounding box center [320, 128] width 239 height 22
type input "Strike - Boat, Fish and Dive Expo"
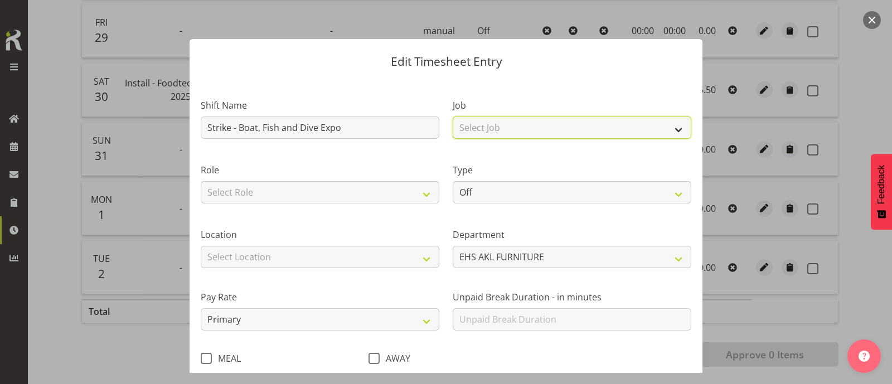
click at [538, 130] on select "Select Job 1 Carlton Events 1 Carlton Hamilton 1 Carlton Wellington 1 EHS WAREH…" at bounding box center [572, 128] width 239 height 22
click at [453, 117] on select "Select Job 1 Carlton Events 1 Carlton Hamilton 1 Carlton Wellington 1 EHS WAREH…" at bounding box center [572, 128] width 239 height 22
click at [635, 131] on select "1 Carlton Events 1 Carlton Hamilton 1 Carlton Wellington 1 EHS WAREHOUSE/OFFICE…" at bounding box center [572, 128] width 239 height 22
select select "9138"
click at [453, 117] on select "1 Carlton Events 1 Carlton Hamilton 1 Carlton Wellington 1 EHS WAREHOUSE/OFFICE…" at bounding box center [572, 128] width 239 height 22
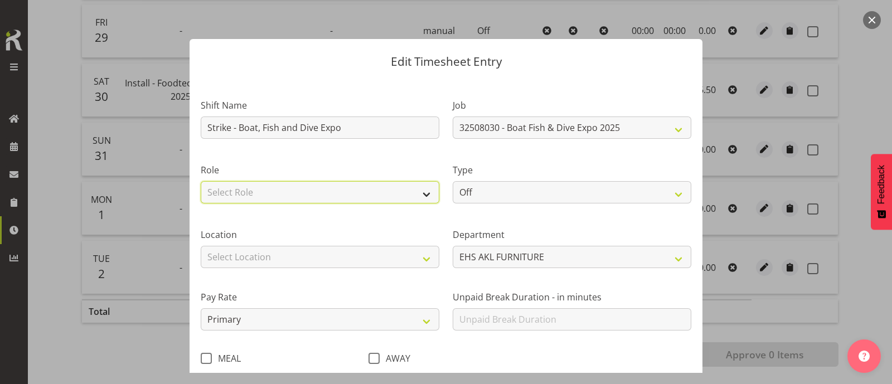
click at [359, 193] on select "Select Role" at bounding box center [320, 192] width 239 height 22
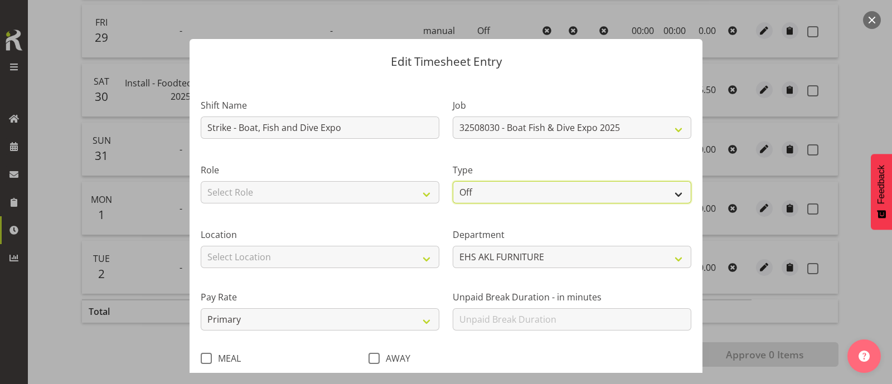
click at [485, 190] on select "Off Standard Public Holiday Public Holiday (Worked) Day In Lieu Annual Leave Si…" at bounding box center [572, 192] width 239 height 22
select select "Standard"
click at [453, 181] on select "Off Standard Public Holiday Public Holiday (Worked) Day In Lieu Annual Leave Si…" at bounding box center [572, 192] width 239 height 22
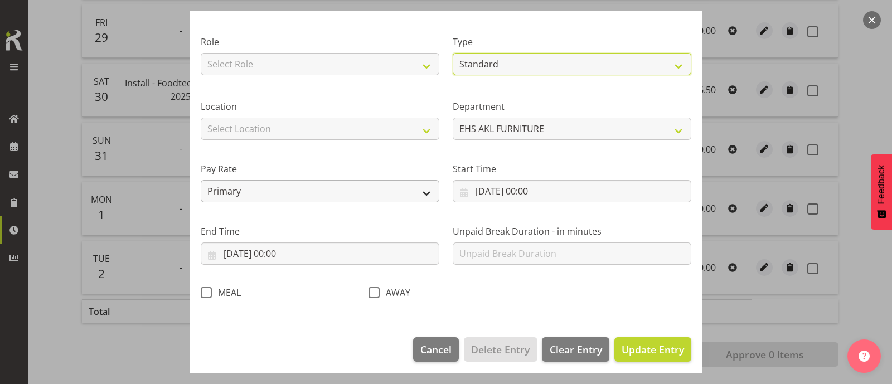
scroll to position [133, 0]
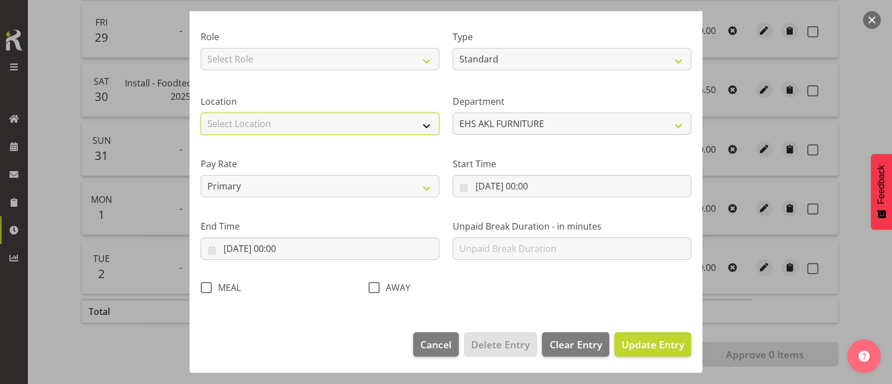
click at [350, 119] on select "Select Location CARLTON EVENTS Carlton Hamilton Carlton Wellington DW CHC DW DI…" at bounding box center [320, 124] width 239 height 22
select select "35"
click at [201, 113] on select "Select Location CARLTON EVENTS Carlton Hamilton Carlton Wellington DW CHC DW DI…" at bounding box center [320, 124] width 239 height 22
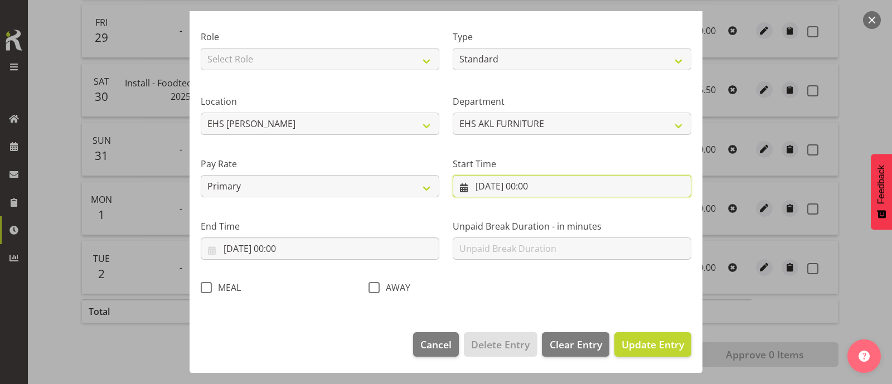
click at [531, 186] on input "31/08/2025, 00:00" at bounding box center [572, 186] width 239 height 22
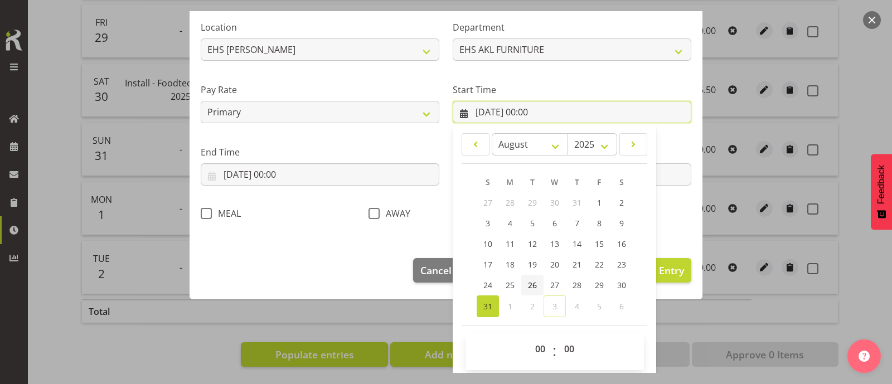
scroll to position [212, 0]
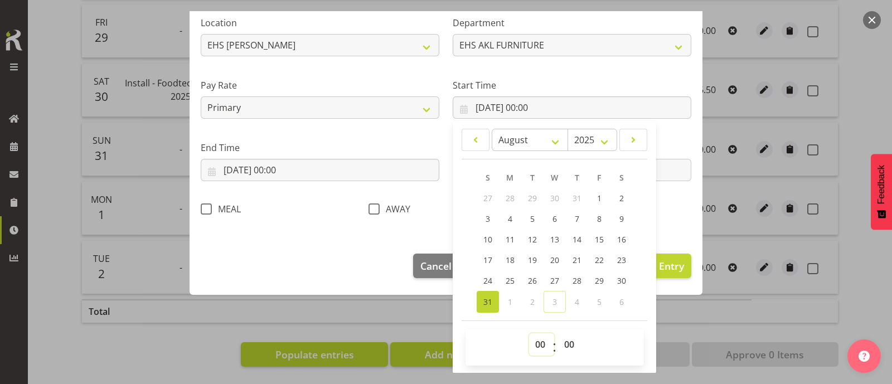
click at [541, 347] on select "00 01 02 03 04 05 06 07 08 09 10 11 12 13 14 15 16 17 18 19 20 21 22 23" at bounding box center [541, 344] width 25 height 22
select select "14"
click at [529, 333] on select "00 01 02 03 04 05 06 07 08 09 10 11 12 13 14 15 16 17 18 19 20 21 22 23" at bounding box center [541, 344] width 25 height 22
type input "31/08/2025, 14:00"
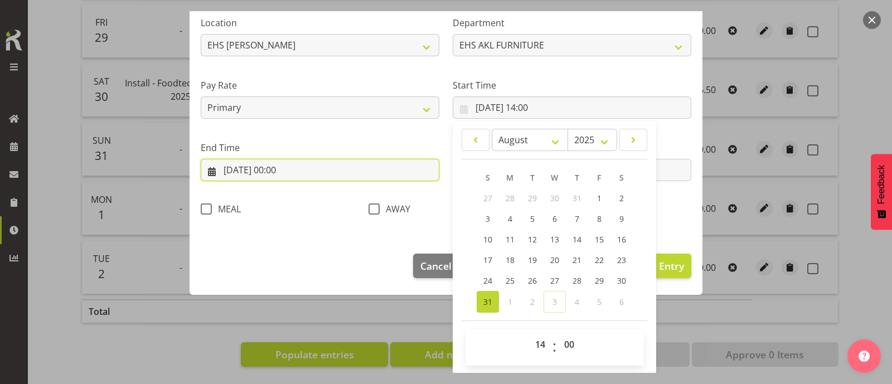
click at [282, 170] on input "31/08/2025, 00:00" at bounding box center [320, 170] width 239 height 22
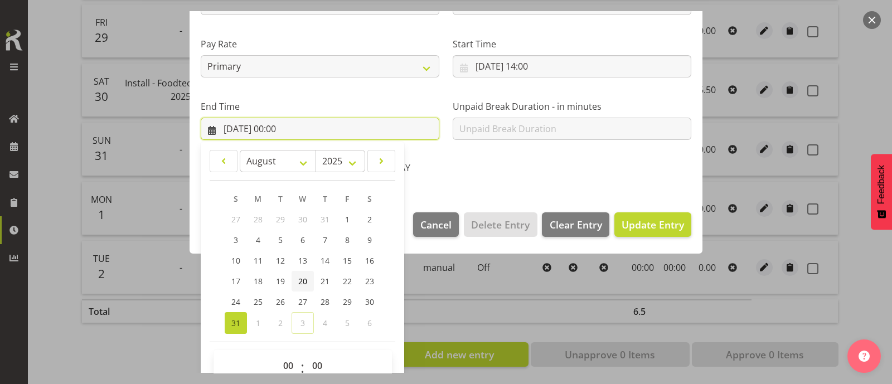
scroll to position [274, 0]
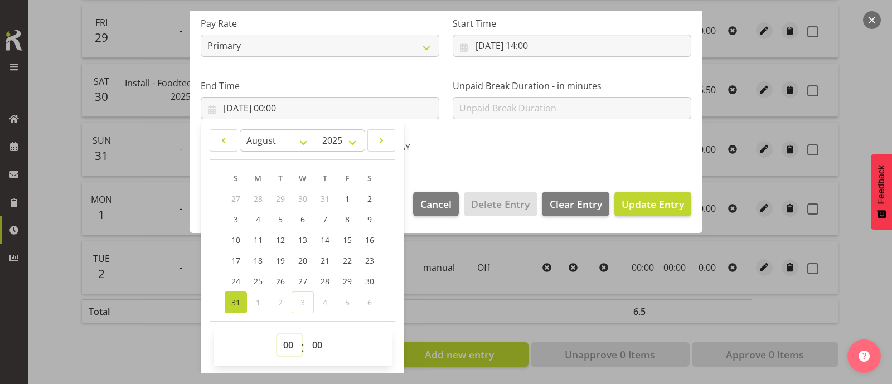
click at [293, 342] on select "00 01 02 03 04 05 06 07 08 09 10 11 12 13 14 15 16 17 18 19 20 21 22 23" at bounding box center [289, 345] width 25 height 22
select select "22"
click at [277, 334] on select "00 01 02 03 04 05 06 07 08 09 10 11 12 13 14 15 16 17 18 19 20 21 22 23" at bounding box center [289, 345] width 25 height 22
type input "31/08/2025, 22:00"
drag, startPoint x: 317, startPoint y: 346, endPoint x: 317, endPoint y: 336, distance: 10.6
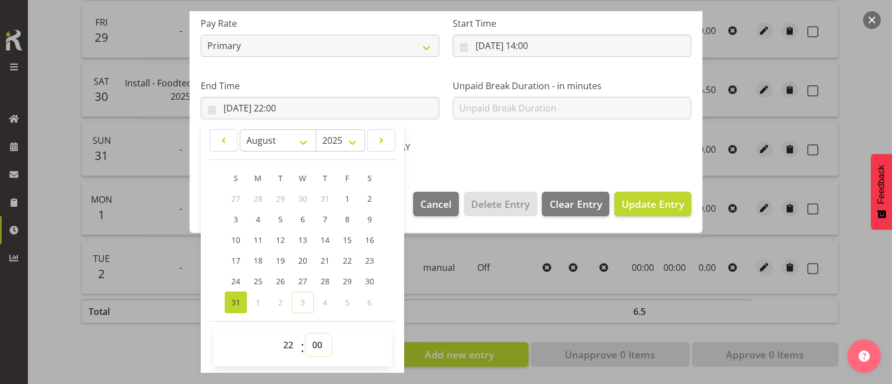
click at [317, 346] on select "00 01 02 03 04 05 06 07 08 09 10 11 12 13 14 15 16 17 18 19 20 21 22 23 24 25 2…" at bounding box center [318, 345] width 25 height 22
select select "30"
click at [306, 334] on select "00 01 02 03 04 05 06 07 08 09 10 11 12 13 14 15 16 17 18 19 20 21 22 23 24 25 2…" at bounding box center [318, 345] width 25 height 22
type input "31/08/2025, 22:30"
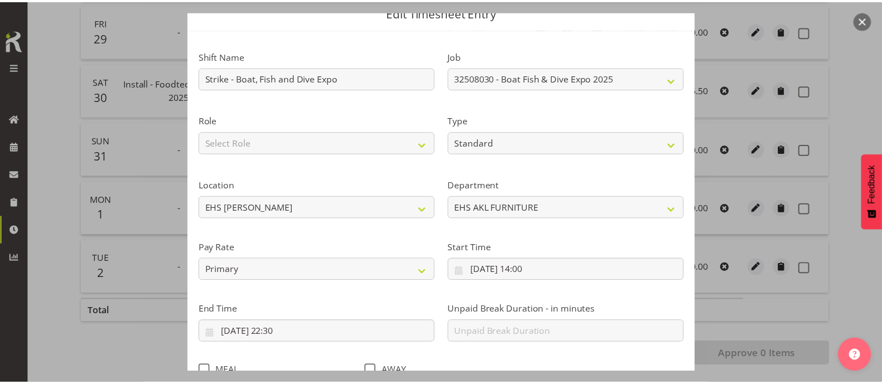
scroll to position [133, 0]
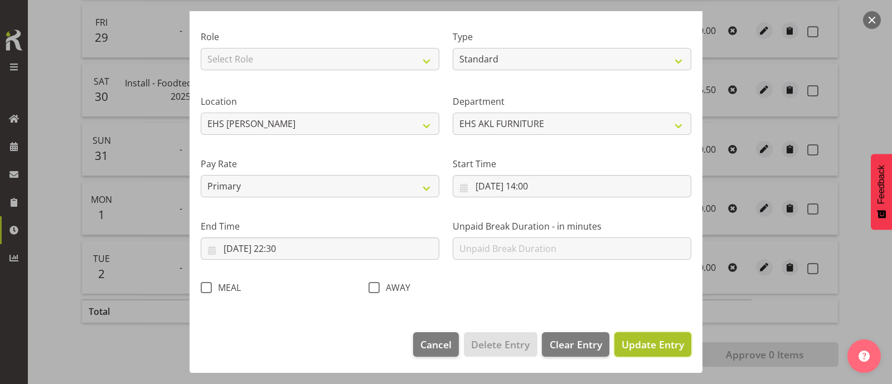
click at [647, 352] on button "Update Entry" at bounding box center [653, 344] width 77 height 25
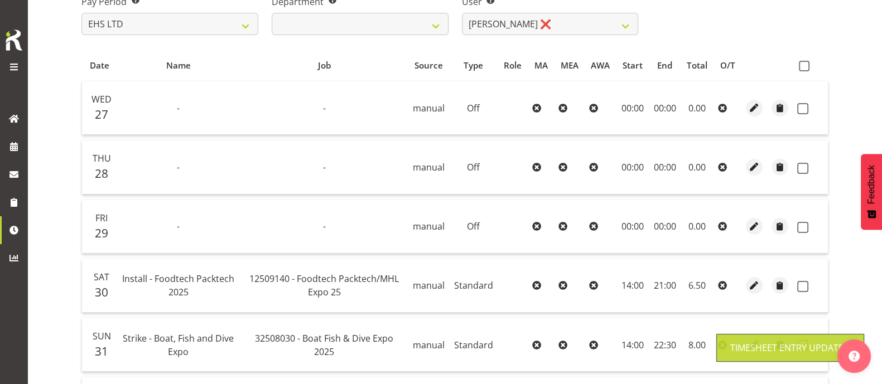
scroll to position [184, 0]
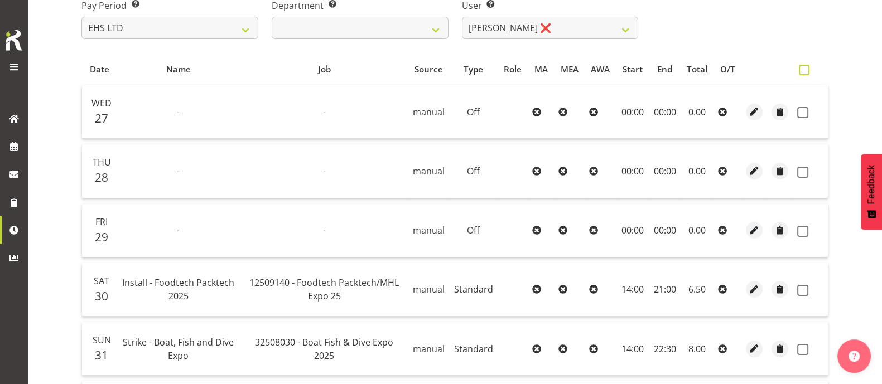
click at [806, 68] on span at bounding box center [804, 70] width 11 height 11
click at [806, 68] on input "checkbox" at bounding box center [802, 69] width 7 height 7
checkbox input "true"
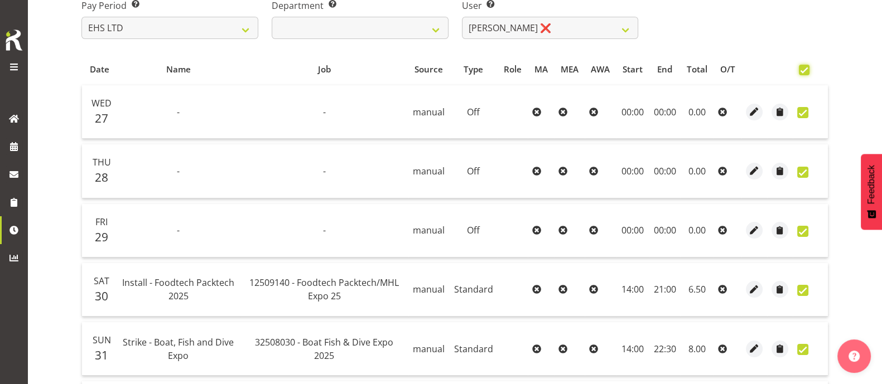
checkbox input "true"
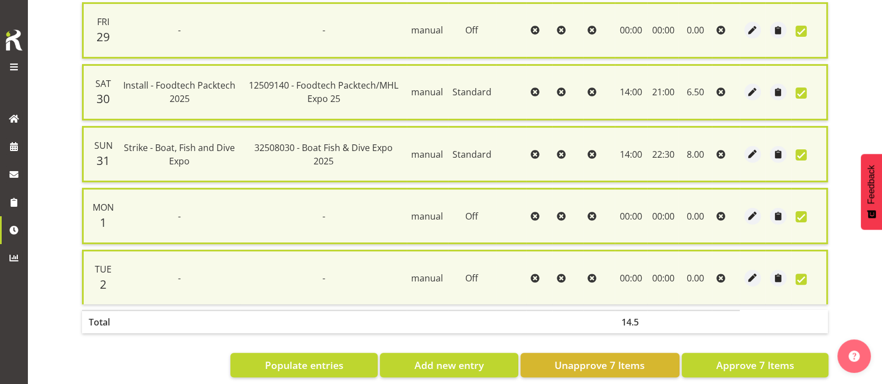
scroll to position [408, 0]
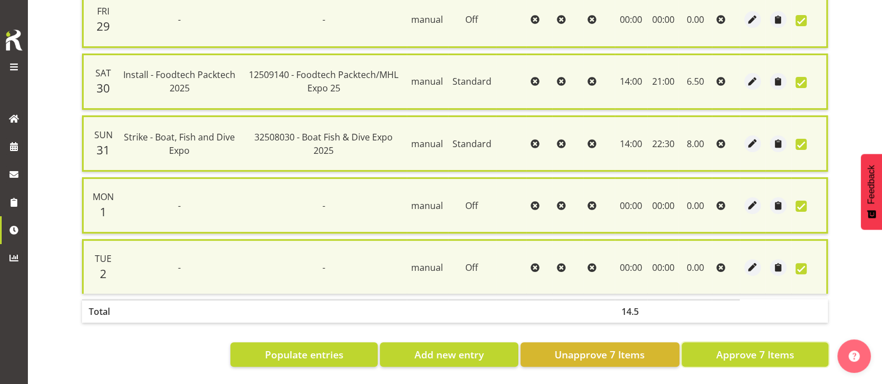
click at [755, 347] on span "Approve 7 Items" at bounding box center [754, 354] width 78 height 14
checkbox input "false"
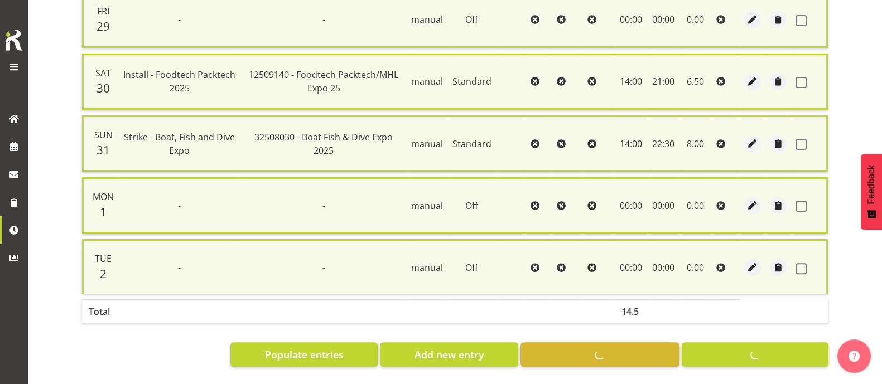
checkbox input "false"
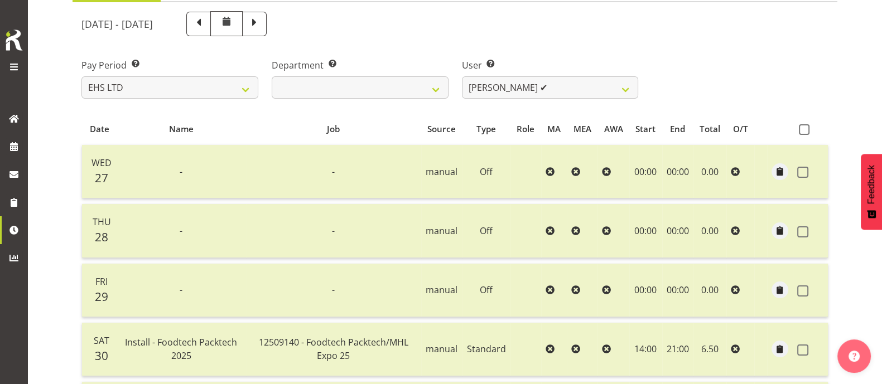
scroll to position [0, 0]
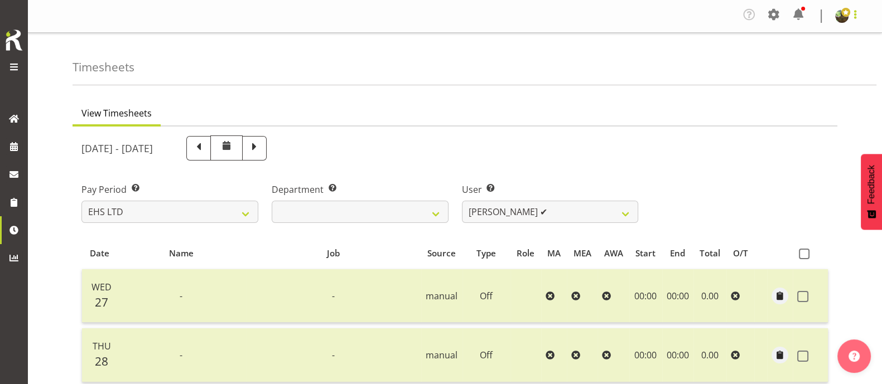
click at [853, 17] on span at bounding box center [854, 14] width 13 height 13
click at [775, 16] on span at bounding box center [774, 15] width 18 height 18
click at [714, 87] on link "Employees" at bounding box center [728, 84] width 107 height 20
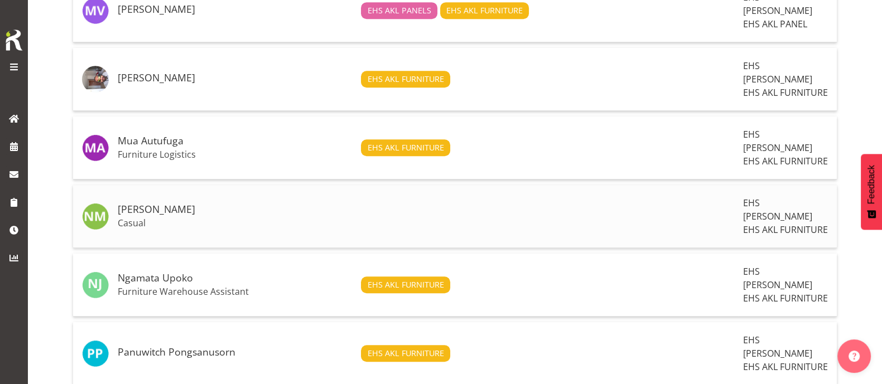
scroll to position [975, 0]
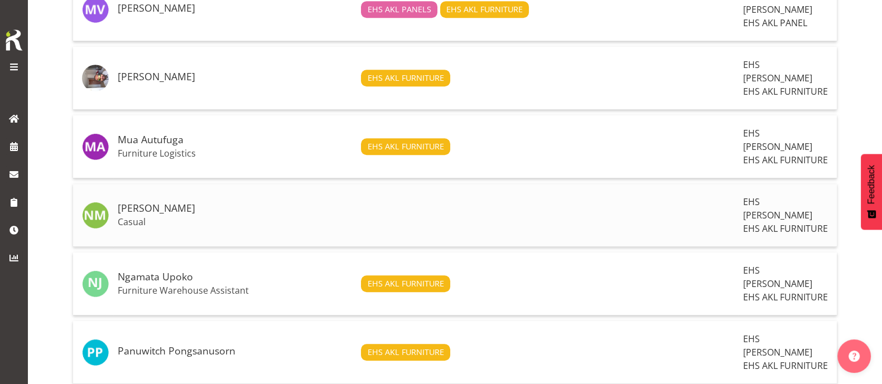
click at [231, 216] on p "Casual" at bounding box center [235, 221] width 234 height 11
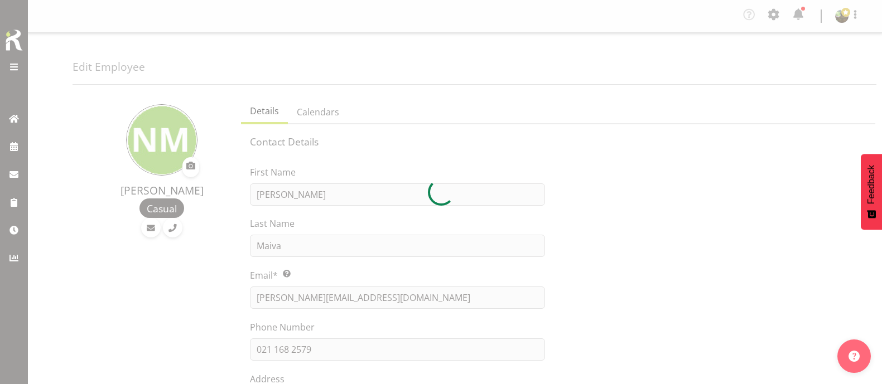
select select "TimelineWeek"
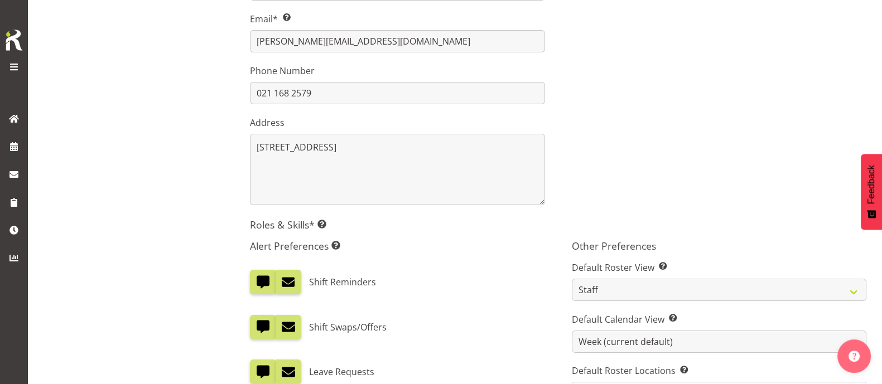
scroll to position [278, 0]
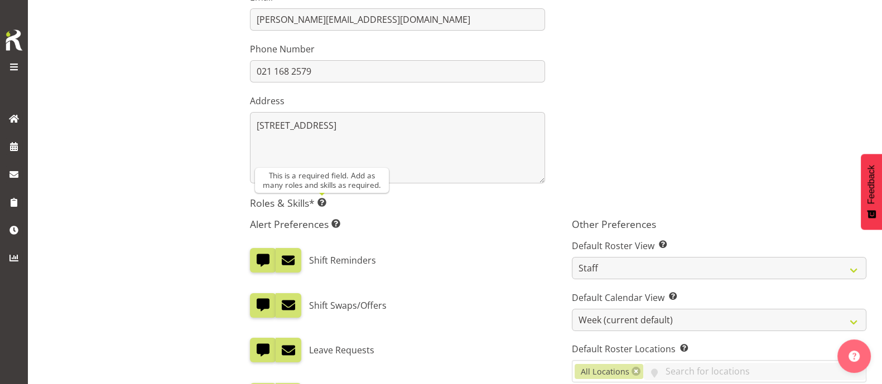
click at [326, 202] on span at bounding box center [321, 202] width 9 height 9
click at [819, 146] on div at bounding box center [718, 31] width 321 height 318
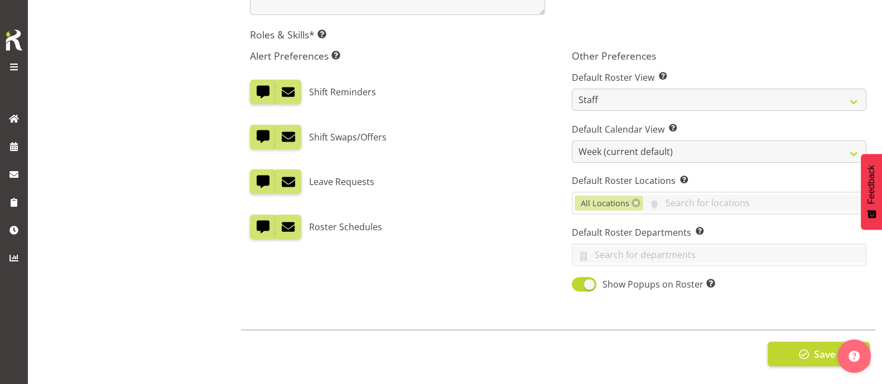
scroll to position [317, 0]
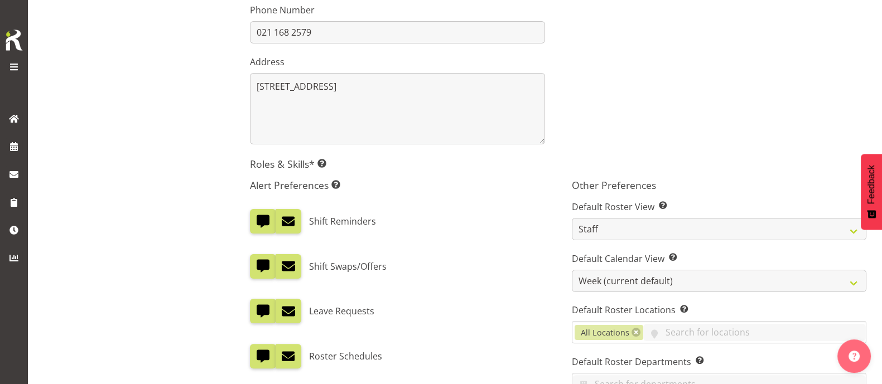
click at [296, 166] on h5 "Roles & Skills* This is a required field. Add as many roles and skills as requi…" at bounding box center [558, 164] width 616 height 12
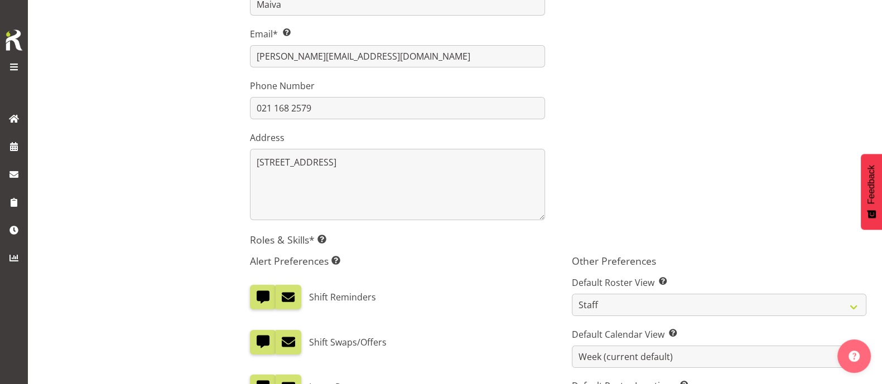
scroll to position [248, 0]
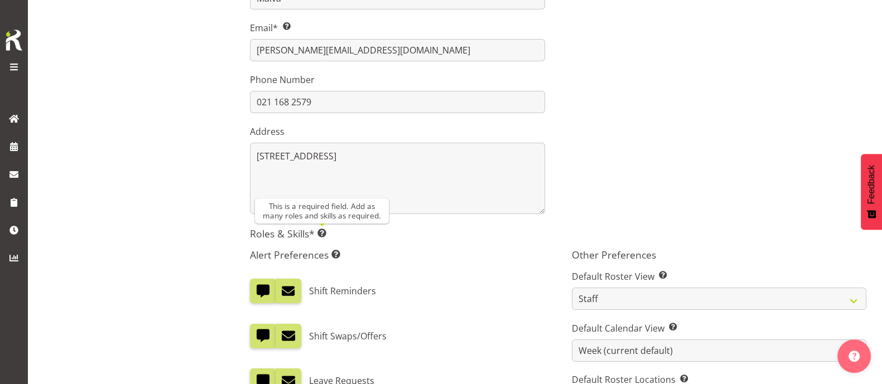
click at [326, 233] on span at bounding box center [321, 233] width 9 height 9
click at [267, 291] on span at bounding box center [262, 291] width 14 height 14
click at [257, 291] on input "checkbox" at bounding box center [253, 290] width 7 height 7
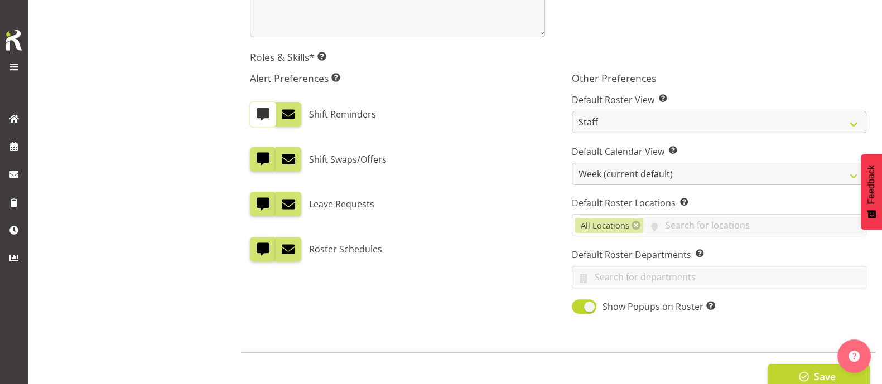
scroll to position [457, 0]
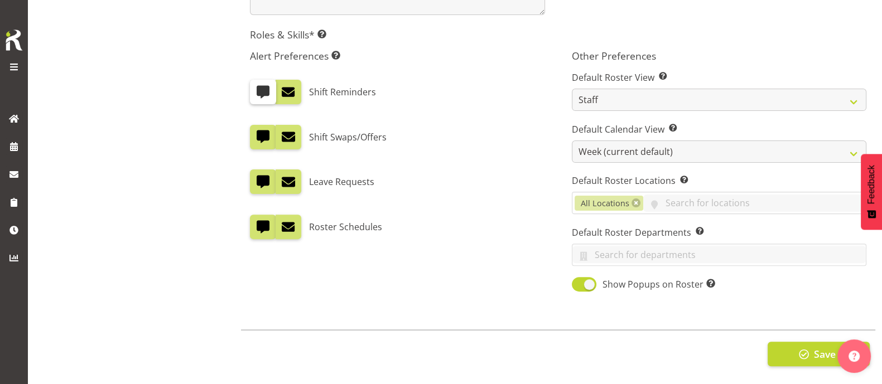
click at [265, 86] on span at bounding box center [262, 92] width 14 height 14
click at [257, 88] on input "checkbox" at bounding box center [253, 91] width 7 height 7
checkbox input "true"
click at [709, 195] on input "text" at bounding box center [754, 203] width 222 height 17
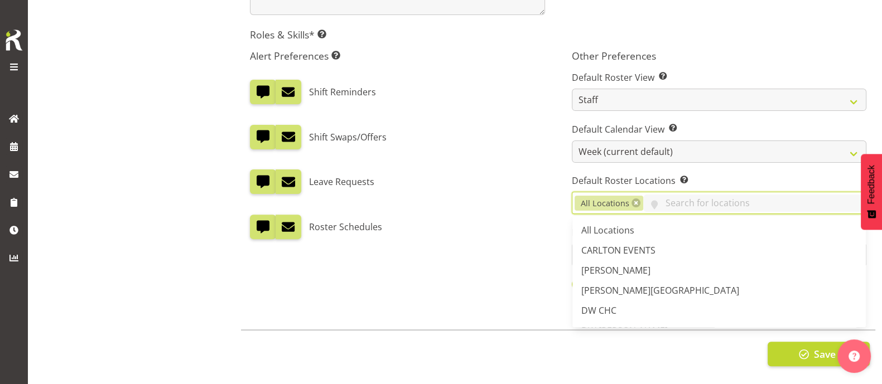
click at [522, 215] on div "Roster Schedules" at bounding box center [397, 227] width 294 height 25
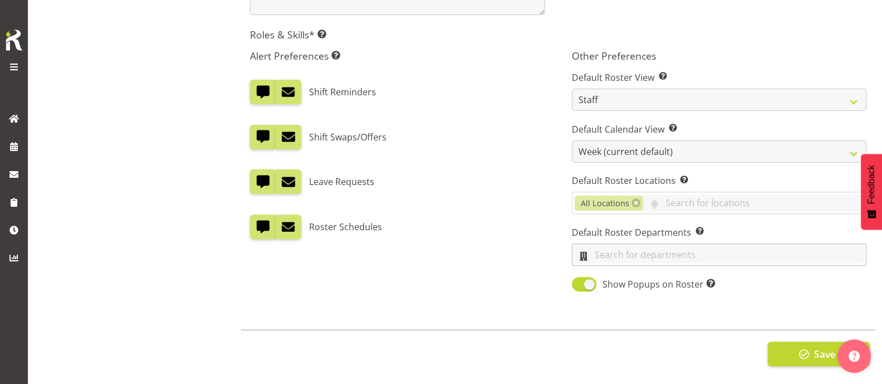
click at [727, 249] on input "text" at bounding box center [718, 254] width 293 height 17
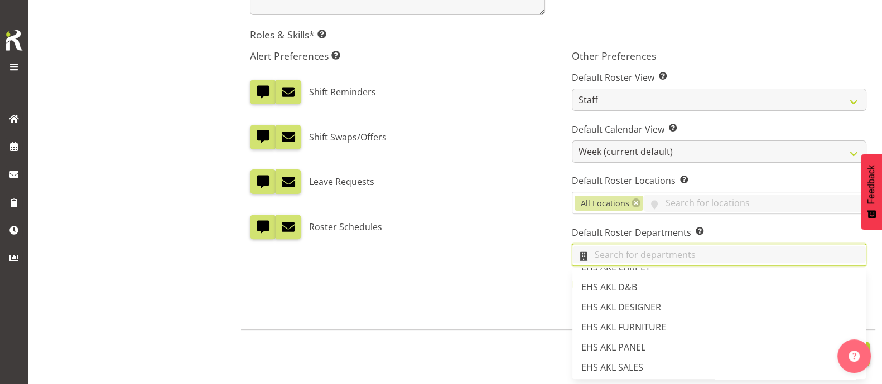
scroll to position [418, 0]
click at [649, 299] on span "EHS AKL FURNITURE" at bounding box center [623, 305] width 85 height 12
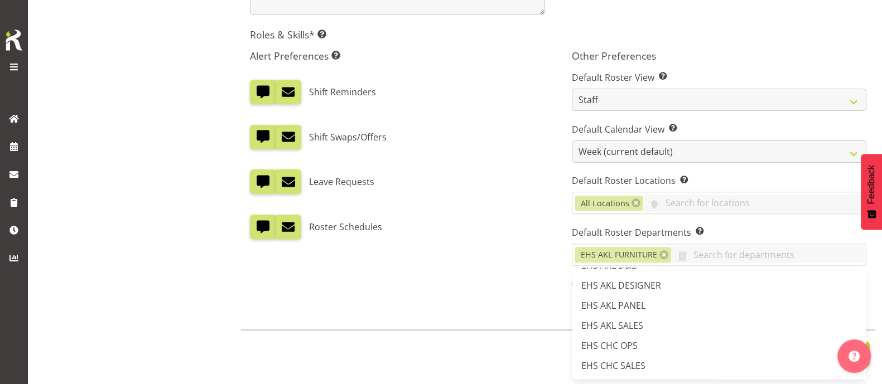
click at [496, 258] on div "Alert Preferences Specifies what type(s) of communication the employee will rec…" at bounding box center [396, 171] width 321 height 257
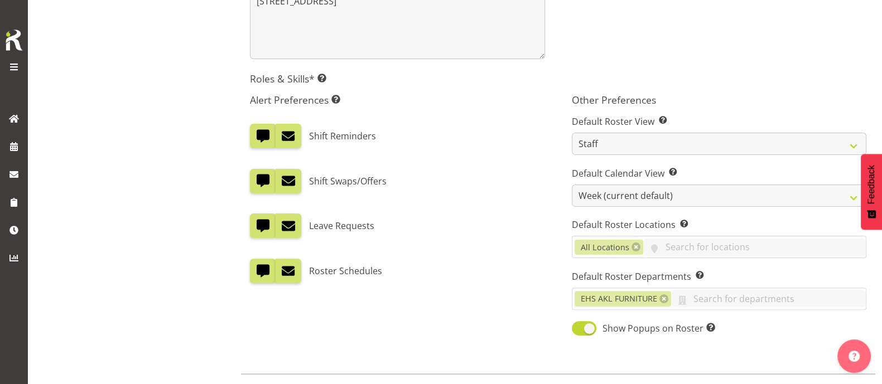
scroll to position [317, 0]
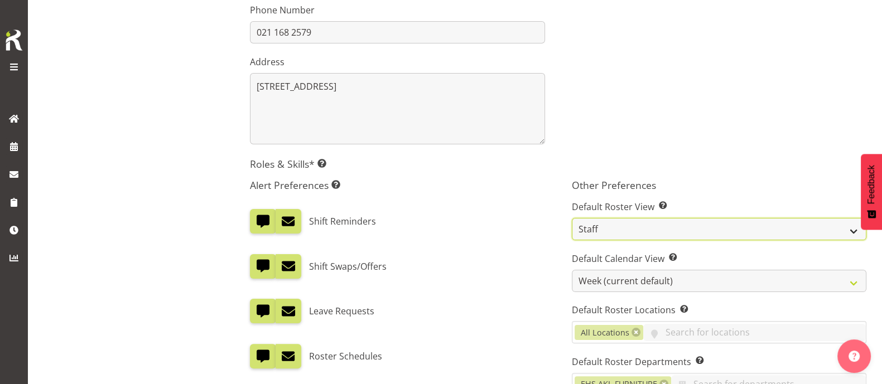
click at [655, 234] on select "Staff Role Shift - Horizontal Shift - Vertical Staff - Location" at bounding box center [719, 229] width 294 height 22
click at [572, 218] on select "Staff Role Shift - Horizontal Shift - Vertical Staff - Location" at bounding box center [719, 229] width 294 height 22
click at [649, 231] on select "Staff Role Shift - Horizontal Shift - Vertical Staff - Location" at bounding box center [719, 229] width 294 height 22
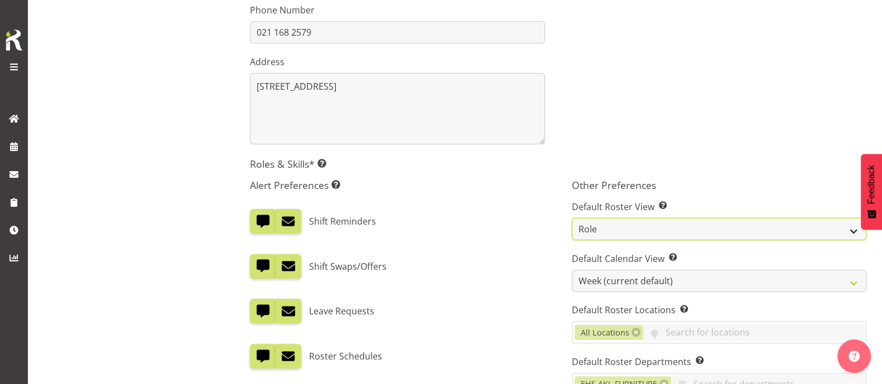
select select "staff"
click at [572, 218] on select "Staff Role Shift - Horizontal Shift - Vertical Staff - Location" at bounding box center [719, 229] width 294 height 22
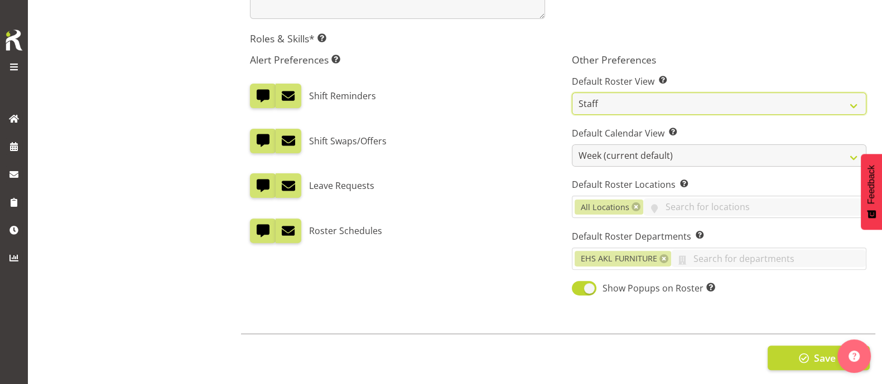
scroll to position [457, 0]
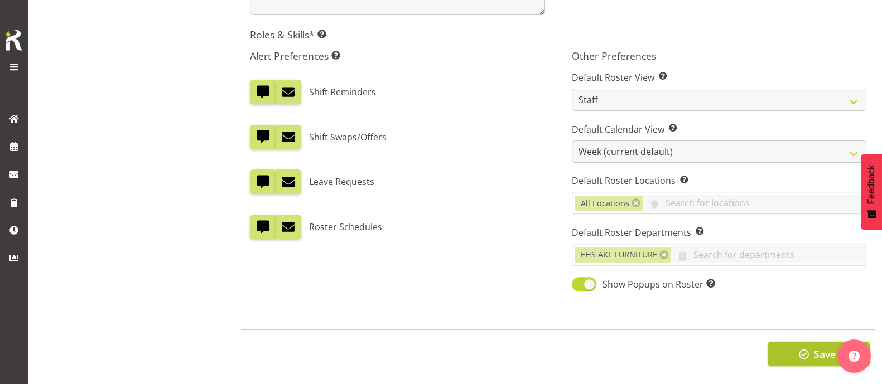
click at [809, 347] on span "button" at bounding box center [803, 354] width 14 height 14
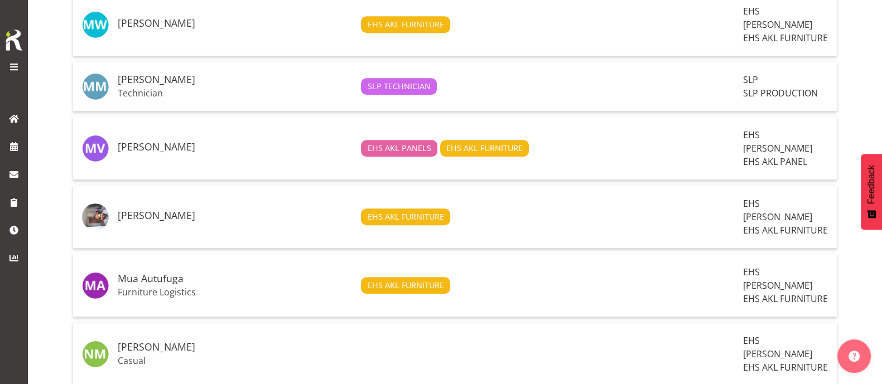
scroll to position [906, 0]
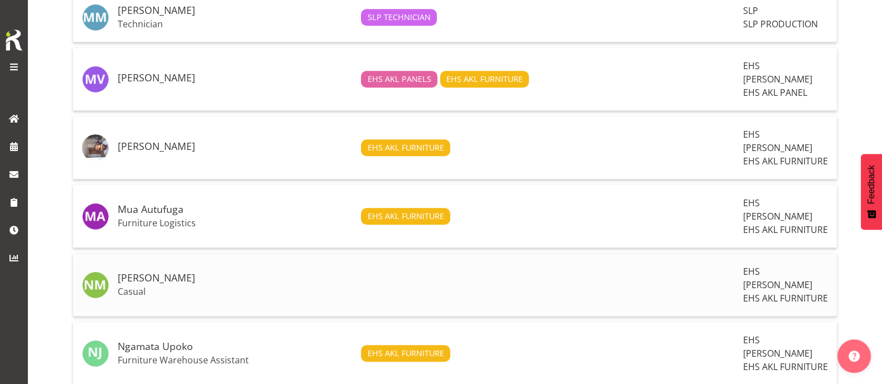
click at [750, 292] on span "EHS AKL FURNITURE" at bounding box center [785, 298] width 85 height 12
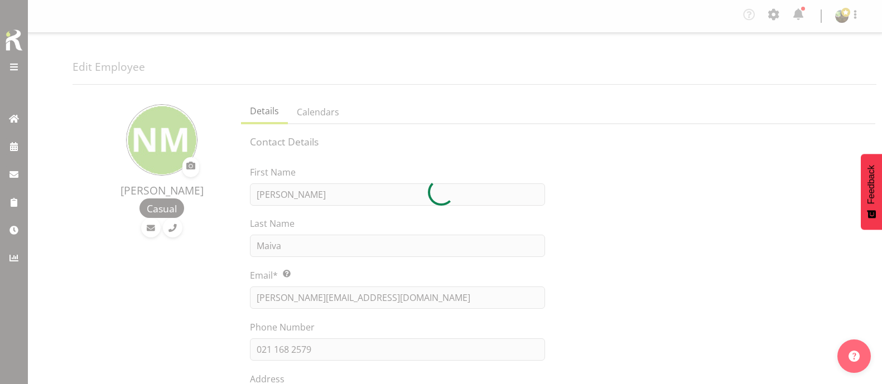
select select "TimelineWeek"
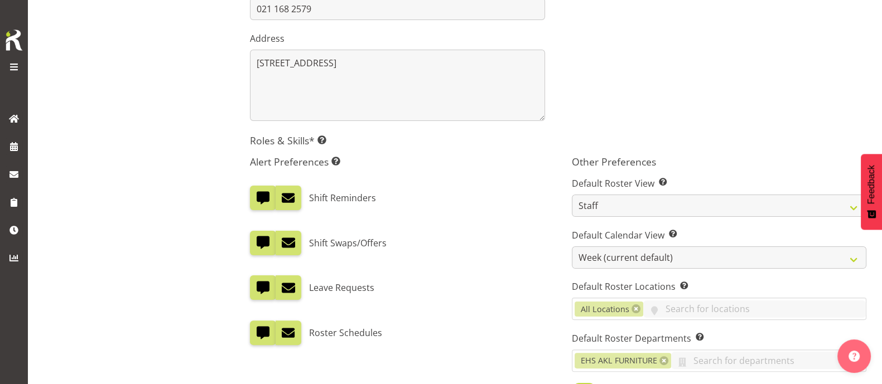
scroll to position [418, 0]
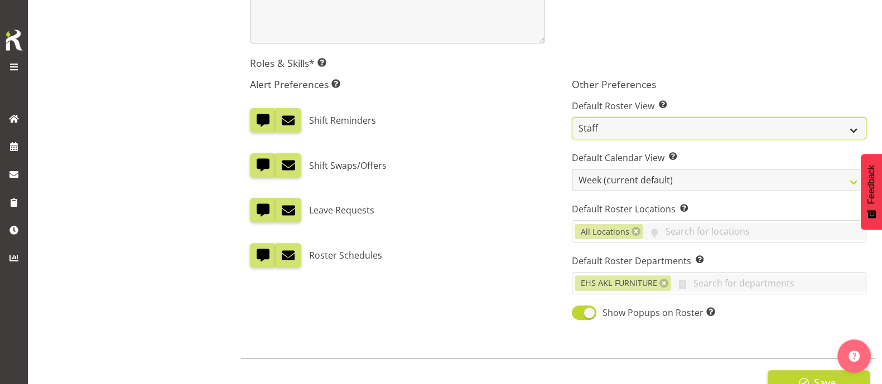
click at [615, 126] on select "Staff Role Shift - Horizontal Shift - Vertical Staff - Location" at bounding box center [719, 128] width 294 height 22
click at [572, 117] on select "Staff Role Shift - Horizontal Shift - Vertical Staff - Location" at bounding box center [719, 128] width 294 height 22
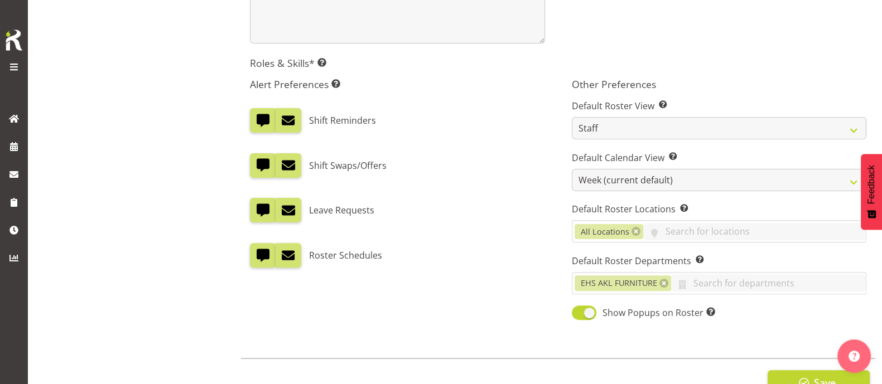
click at [460, 153] on div "Shift Swaps/Offers" at bounding box center [397, 165] width 294 height 25
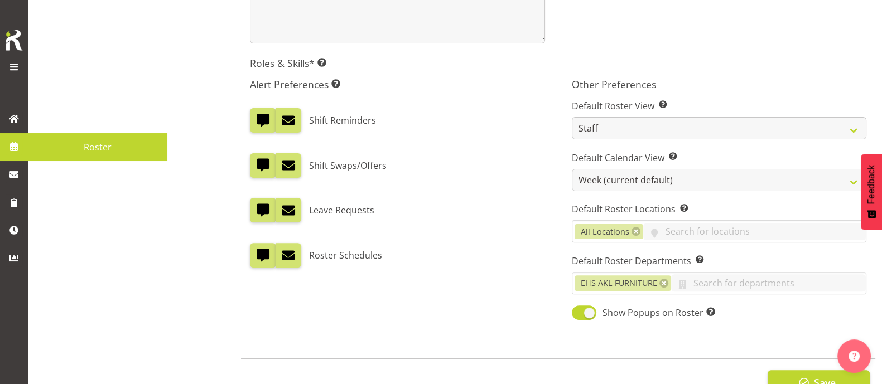
click at [75, 151] on span "Roster" at bounding box center [97, 147] width 128 height 17
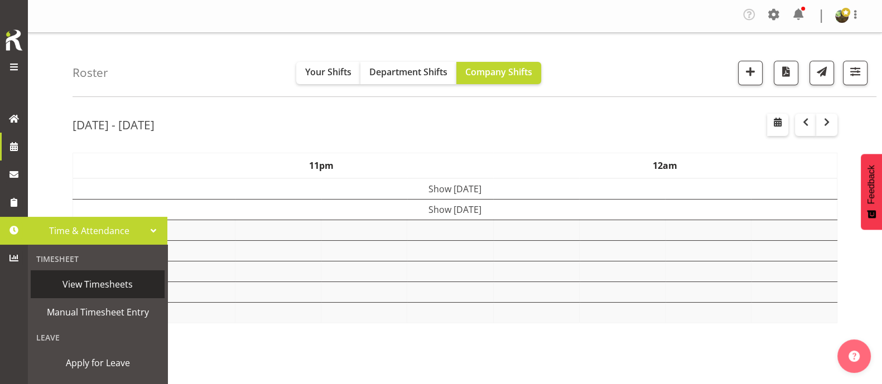
click at [70, 275] on link "View Timesheets" at bounding box center [98, 284] width 134 height 28
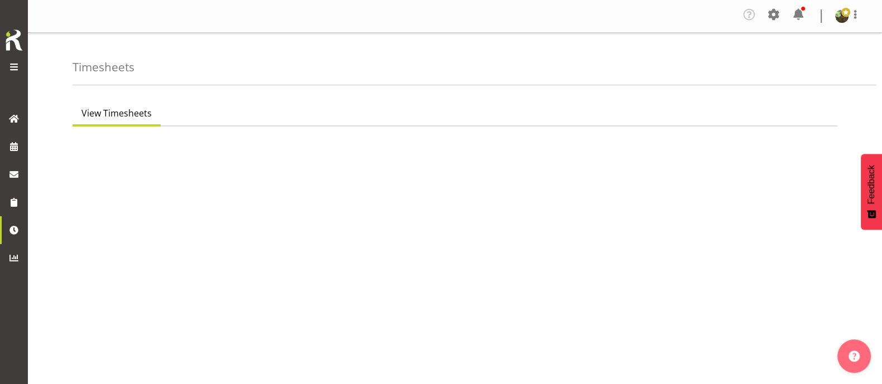
select select "7"
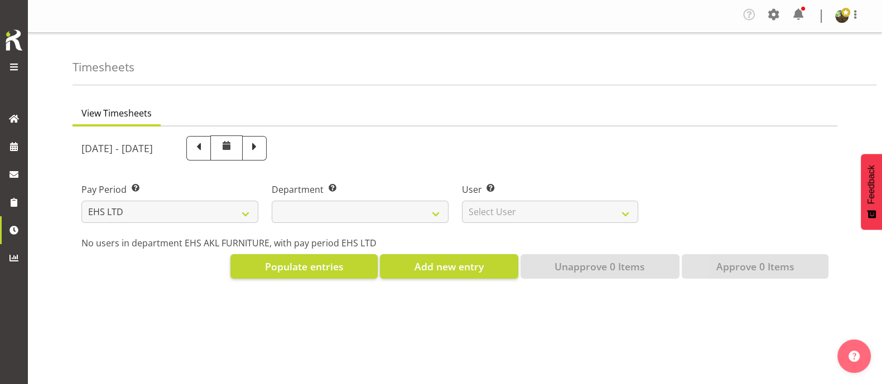
select select
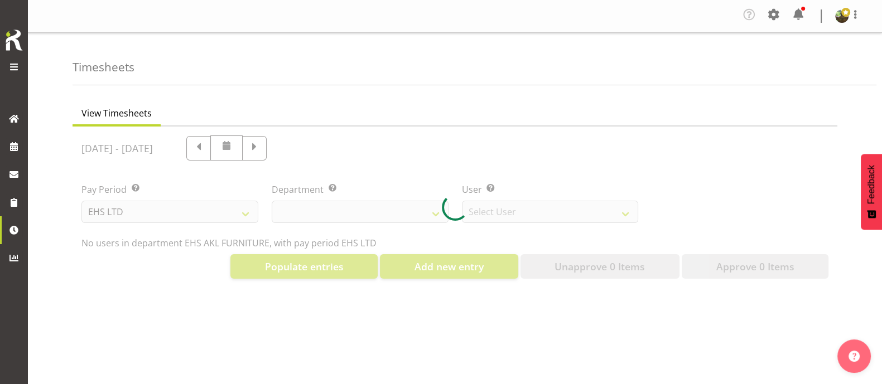
select select "8638"
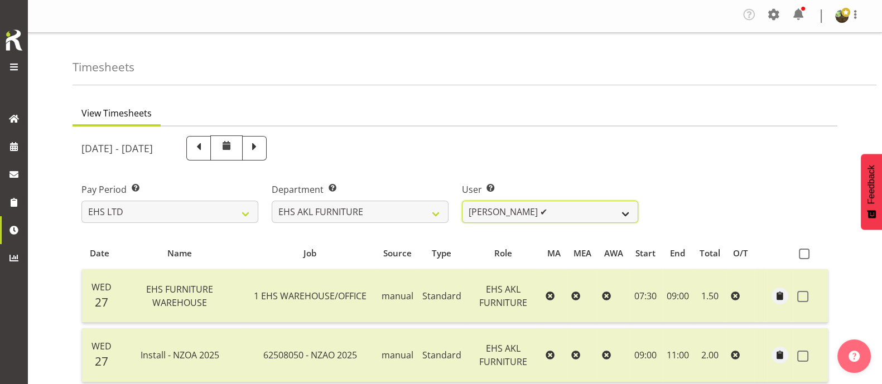
click at [589, 208] on select "Daniel Tini ✔ Filipo Iupeli ✔ Harley Wongpayuk ✔ Malae Toleafoa ✔ Manase Ward ✔…" at bounding box center [550, 212] width 177 height 22
click at [694, 115] on ul "View Timesheets" at bounding box center [454, 114] width 765 height 25
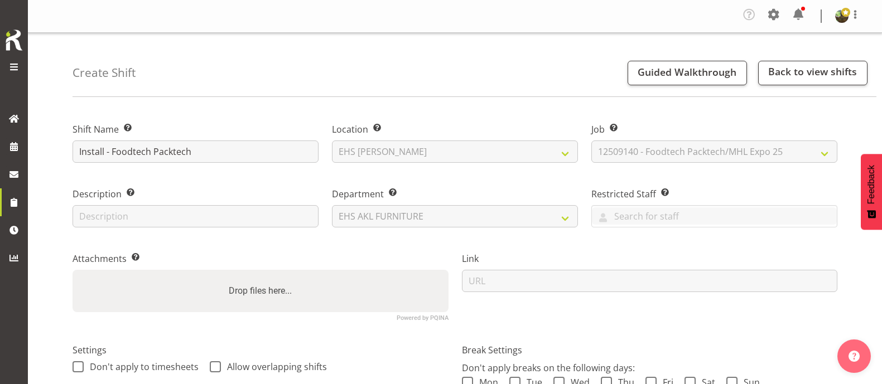
select select "35"
select select "9630"
select select "38"
select select "one_off"
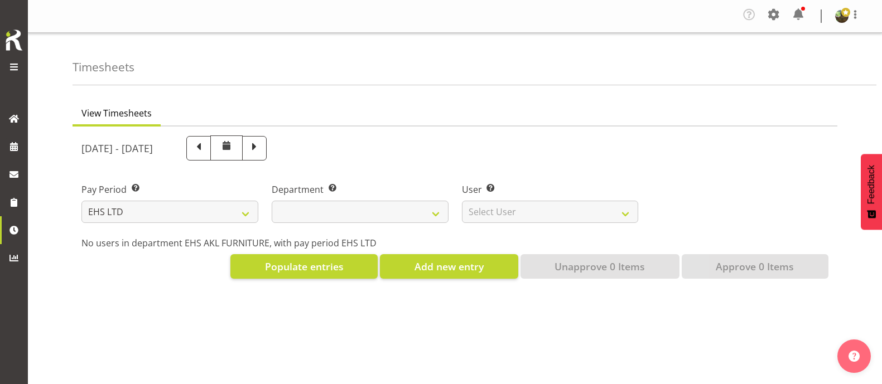
select select "7"
select select
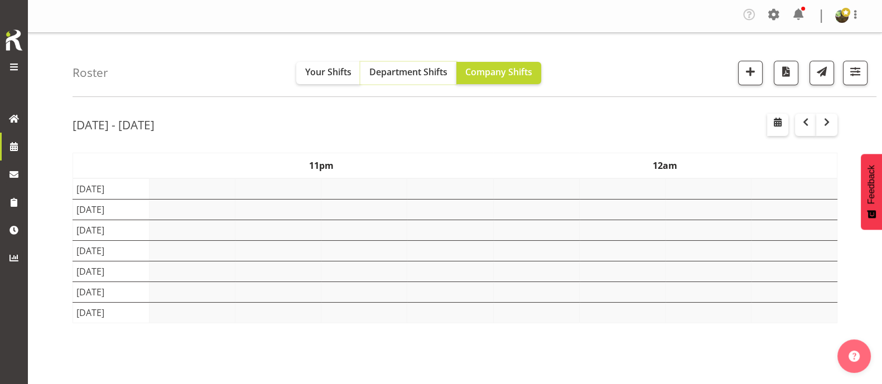
click at [430, 71] on span "Department Shifts" at bounding box center [408, 72] width 78 height 12
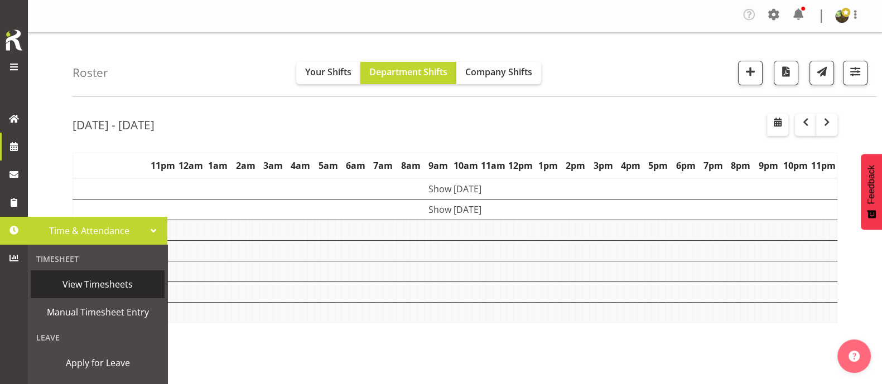
click at [92, 282] on span "View Timesheets" at bounding box center [97, 284] width 123 height 17
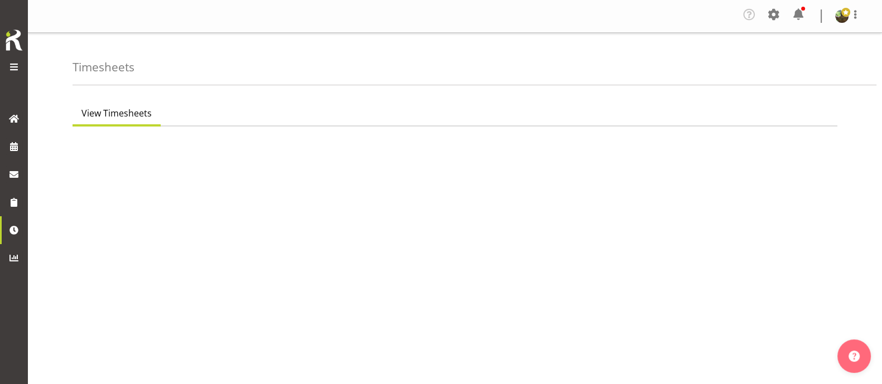
select select "7"
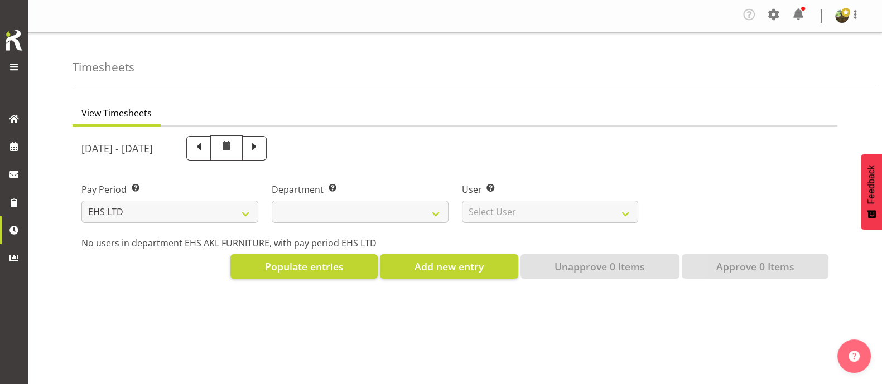
select select
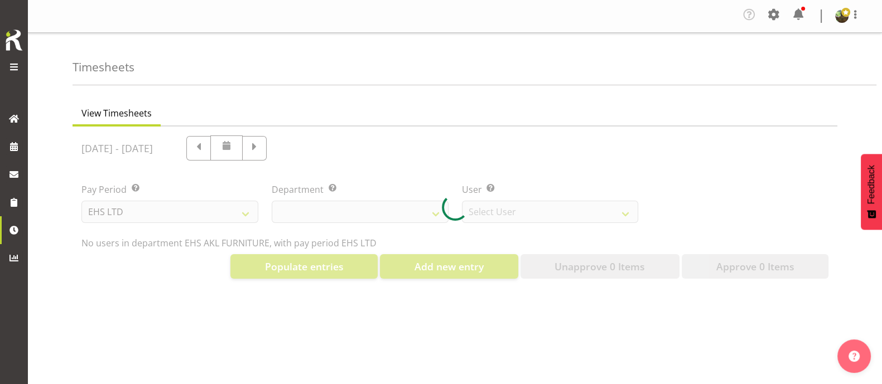
select select "8638"
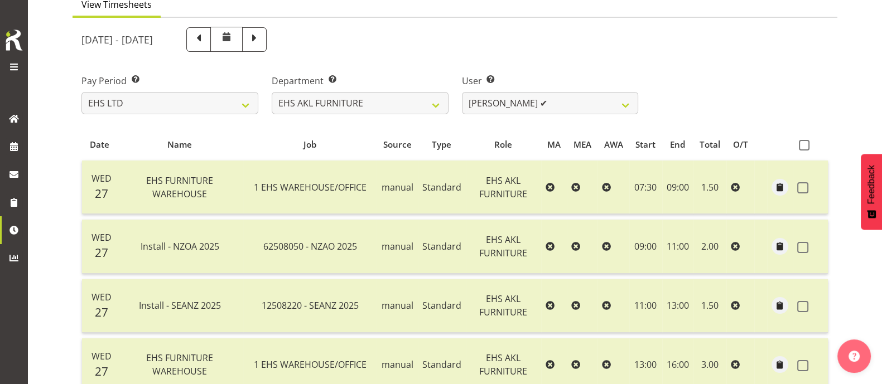
scroll to position [69, 0]
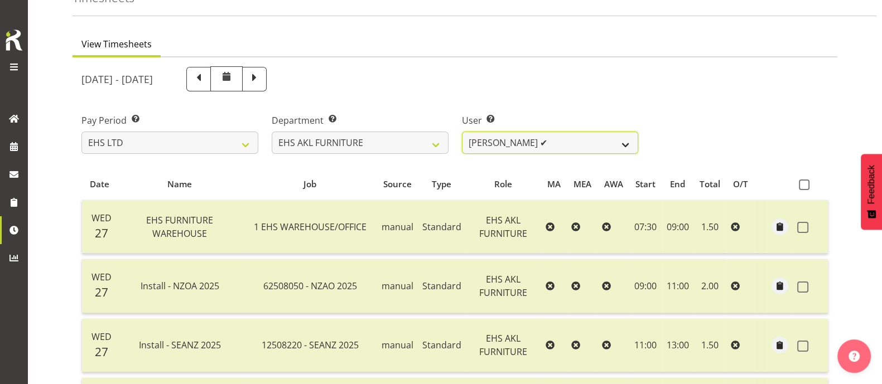
click at [583, 143] on select "[PERSON_NAME] ✔ [PERSON_NAME] ✔ [PERSON_NAME] ✔ [PERSON_NAME] ✔ [PERSON_NAME] ✔…" at bounding box center [550, 143] width 177 height 22
click at [618, 60] on div "[DATE] - [DATE]" at bounding box center [360, 79] width 570 height 38
